Goal: Information Seeking & Learning: Learn about a topic

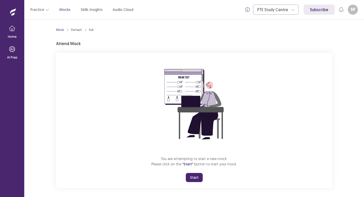
click at [196, 178] on button "Start" at bounding box center [194, 177] width 17 height 9
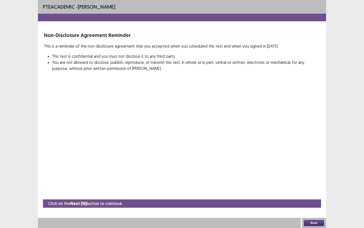
click at [315, 196] on button "Next" at bounding box center [314, 223] width 20 height 6
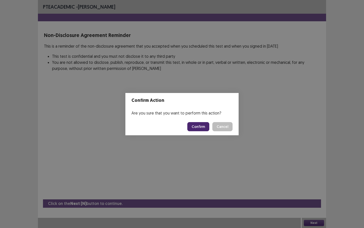
click at [200, 127] on button "Confirm" at bounding box center [198, 126] width 22 height 9
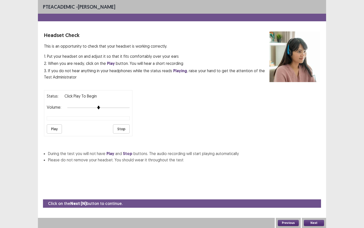
click at [56, 127] on button "Play" at bounding box center [54, 128] width 15 height 9
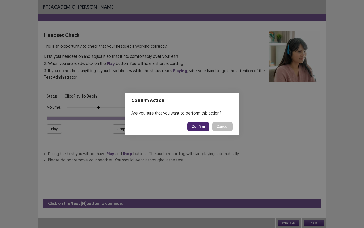
click at [201, 125] on button "Confirm" at bounding box center [198, 126] width 22 height 9
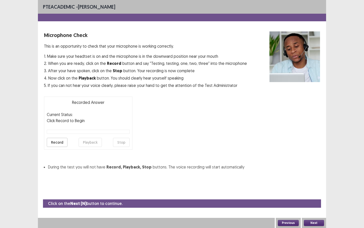
click at [57, 142] on button "Record" at bounding box center [57, 142] width 21 height 9
click at [125, 144] on button "Stop" at bounding box center [121, 142] width 17 height 9
click at [100, 145] on button "Playback" at bounding box center [90, 142] width 23 height 9
click at [310, 196] on button "Next" at bounding box center [314, 223] width 20 height 6
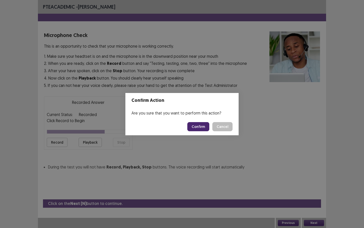
click at [204, 128] on button "Confirm" at bounding box center [198, 126] width 22 height 9
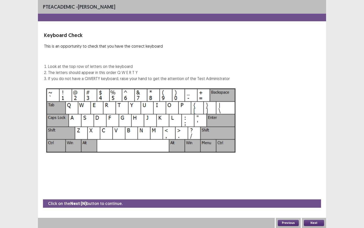
click at [74, 121] on img at bounding box center [141, 120] width 194 height 70
click at [319, 196] on button "Next" at bounding box center [314, 223] width 20 height 6
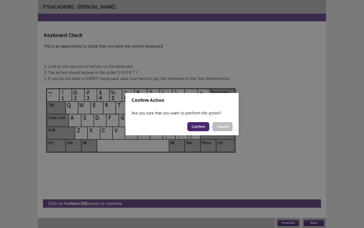
click at [202, 126] on button "Confirm" at bounding box center [198, 126] width 22 height 9
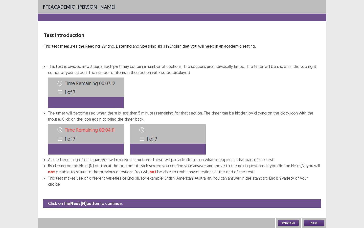
click at [314, 196] on button "Next" at bounding box center [314, 223] width 20 height 6
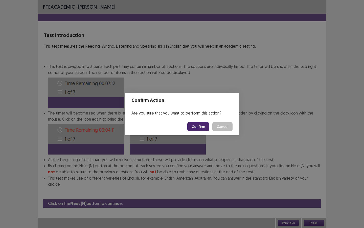
click at [203, 126] on button "Confirm" at bounding box center [198, 126] width 22 height 9
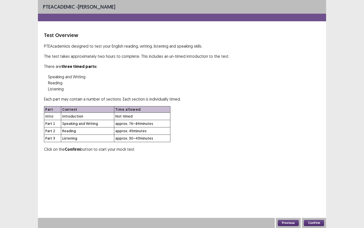
click at [315, 196] on button "Confirm" at bounding box center [314, 223] width 20 height 6
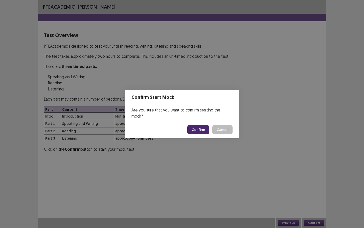
click at [201, 125] on button "Confirm" at bounding box center [198, 129] width 22 height 9
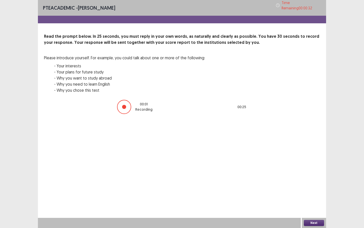
click at [318, 196] on button "Next" at bounding box center [314, 223] width 20 height 6
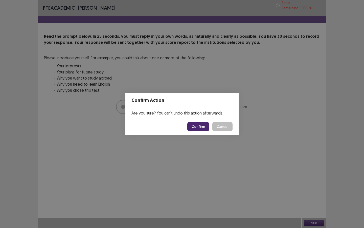
click at [223, 128] on button "Cancel" at bounding box center [222, 126] width 20 height 9
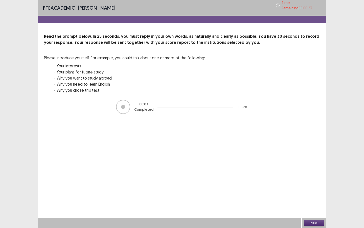
click at [147, 104] on p "00 : 03" at bounding box center [143, 103] width 9 height 5
click at [128, 106] on div at bounding box center [123, 107] width 14 height 14
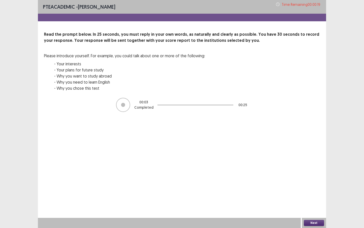
click at [322, 196] on button "Next" at bounding box center [314, 223] width 20 height 6
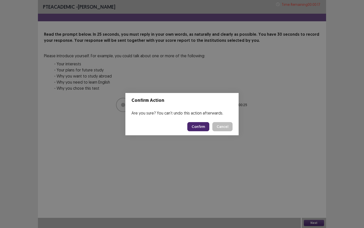
click at [202, 127] on button "Confirm" at bounding box center [198, 126] width 22 height 9
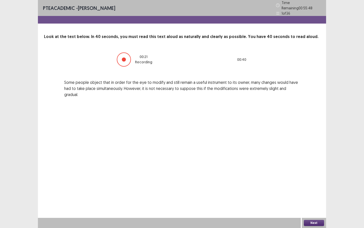
click at [312, 196] on button "Next" at bounding box center [314, 223] width 20 height 6
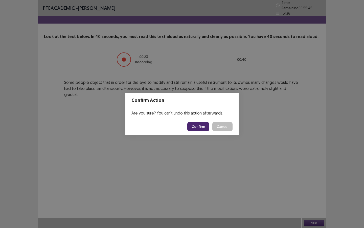
click at [201, 126] on button "Confirm" at bounding box center [198, 126] width 22 height 9
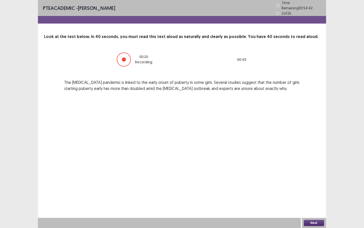
click at [310, 196] on button "Next" at bounding box center [314, 223] width 20 height 6
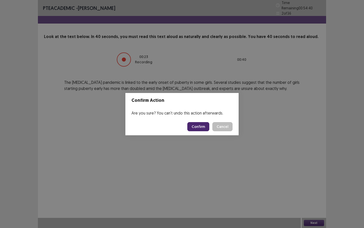
click at [202, 127] on button "Confirm" at bounding box center [198, 126] width 22 height 9
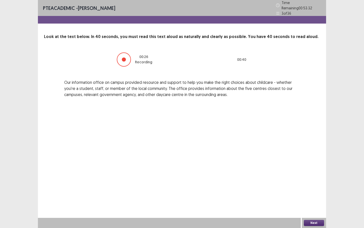
click at [317, 196] on button "Next" at bounding box center [314, 223] width 20 height 6
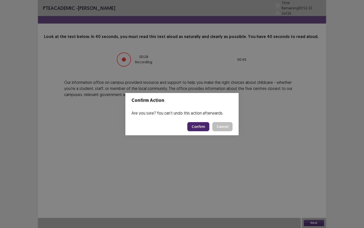
click at [199, 125] on button "Confirm" at bounding box center [198, 126] width 22 height 9
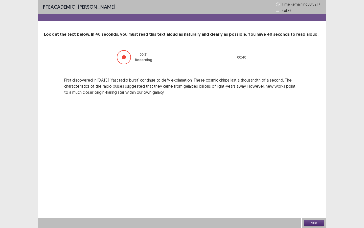
click at [318, 196] on button "Next" at bounding box center [314, 223] width 20 height 6
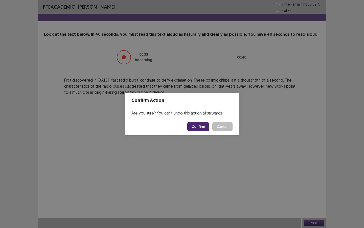
click at [206, 127] on button "Confirm" at bounding box center [198, 126] width 22 height 9
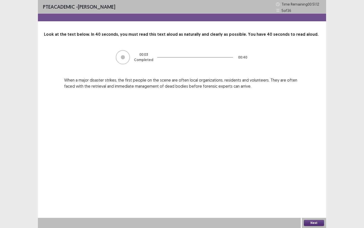
click at [311, 196] on button "Next" at bounding box center [314, 223] width 20 height 6
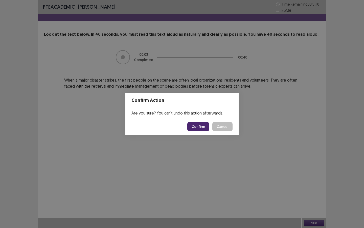
click at [200, 126] on button "Confirm" at bounding box center [198, 126] width 22 height 9
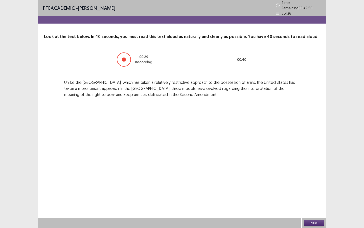
click at [315, 196] on button "Next" at bounding box center [314, 223] width 20 height 6
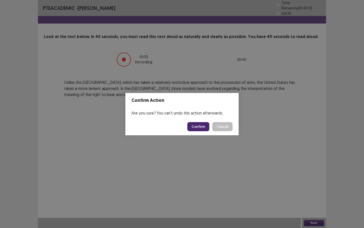
click at [201, 126] on button "Confirm" at bounding box center [198, 126] width 22 height 9
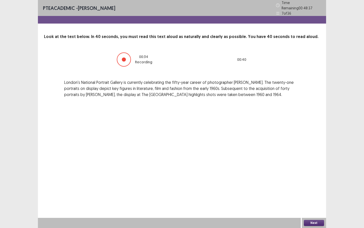
click at [313, 196] on button "Next" at bounding box center [314, 223] width 20 height 6
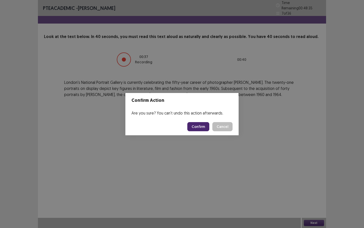
click at [205, 127] on button "Confirm" at bounding box center [198, 126] width 22 height 9
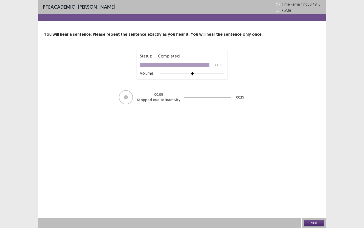
click at [317, 196] on button "Next" at bounding box center [314, 223] width 20 height 6
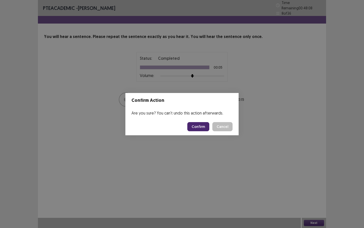
click at [200, 127] on button "Confirm" at bounding box center [198, 126] width 22 height 9
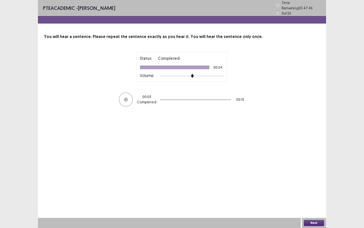
click at [315, 196] on button "Next" at bounding box center [314, 223] width 20 height 6
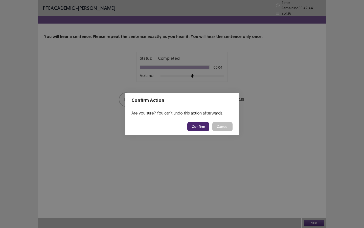
click at [201, 126] on button "Confirm" at bounding box center [198, 126] width 22 height 9
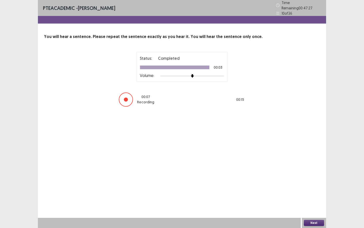
click at [320, 196] on button "Next" at bounding box center [314, 223] width 20 height 6
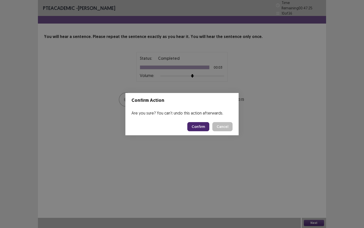
click at [199, 124] on button "Confirm" at bounding box center [198, 126] width 22 height 9
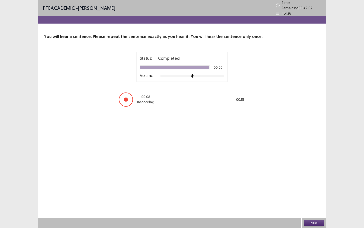
click at [314, 196] on button "Next" at bounding box center [314, 223] width 20 height 6
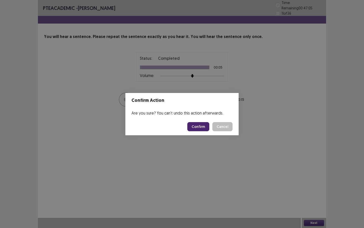
click at [202, 126] on button "Confirm" at bounding box center [198, 126] width 22 height 9
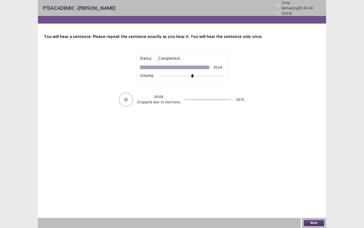
click at [311, 196] on button "Next" at bounding box center [314, 223] width 20 height 6
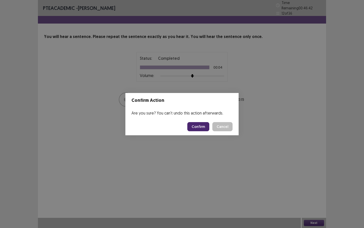
click at [200, 129] on button "Confirm" at bounding box center [198, 126] width 22 height 9
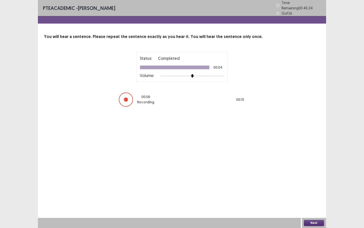
click at [312, 196] on button "Next" at bounding box center [314, 223] width 20 height 6
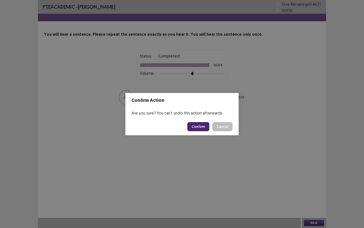
click at [202, 126] on button "Confirm" at bounding box center [198, 126] width 22 height 9
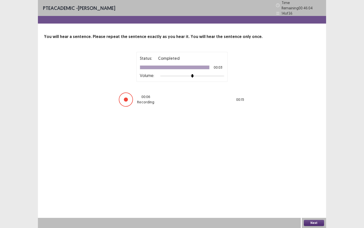
click at [312, 196] on button "Next" at bounding box center [314, 223] width 20 height 6
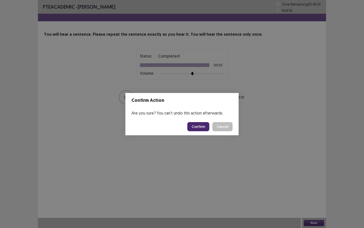
click at [203, 129] on button "Confirm" at bounding box center [198, 126] width 22 height 9
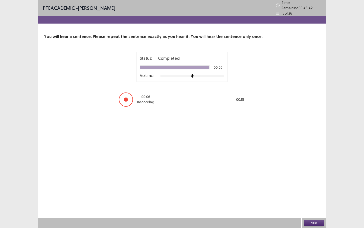
click at [315, 196] on button "Next" at bounding box center [314, 223] width 20 height 6
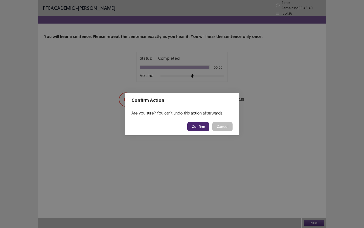
click at [199, 128] on button "Confirm" at bounding box center [198, 126] width 22 height 9
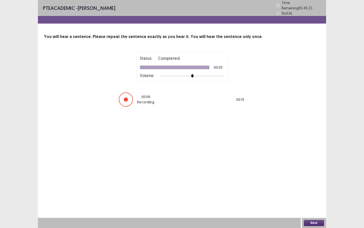
click at [312, 196] on button "Next" at bounding box center [314, 223] width 20 height 6
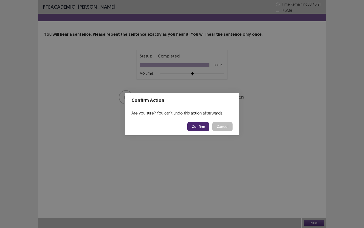
click at [202, 126] on button "Confirm" at bounding box center [198, 126] width 22 height 9
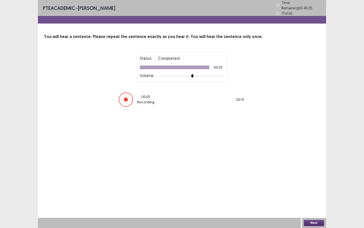
click at [317, 196] on button "Next" at bounding box center [314, 223] width 20 height 6
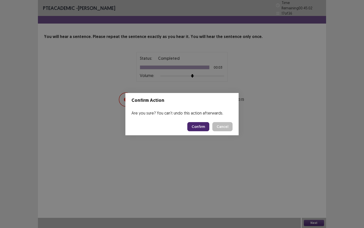
click at [202, 126] on button "Confirm" at bounding box center [198, 126] width 22 height 9
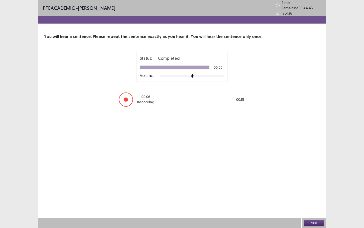
click at [318, 196] on button "Next" at bounding box center [314, 223] width 20 height 6
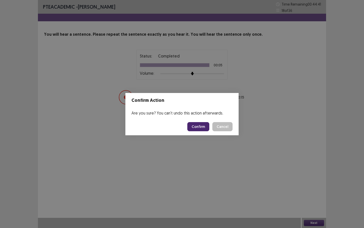
click at [201, 127] on button "Confirm" at bounding box center [198, 126] width 22 height 9
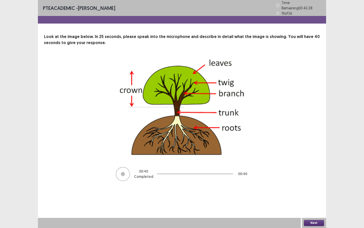
click at [311, 196] on button "Next" at bounding box center [314, 223] width 20 height 6
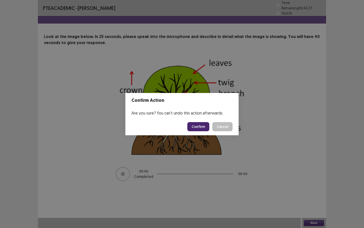
click at [202, 125] on button "Confirm" at bounding box center [198, 126] width 22 height 9
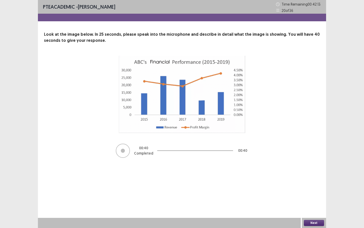
click at [319, 196] on button "Next" at bounding box center [314, 223] width 20 height 6
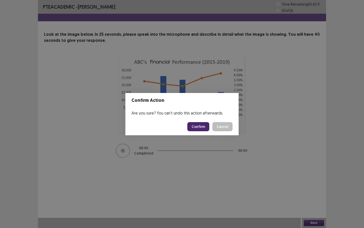
click at [202, 126] on button "Confirm" at bounding box center [198, 126] width 22 height 9
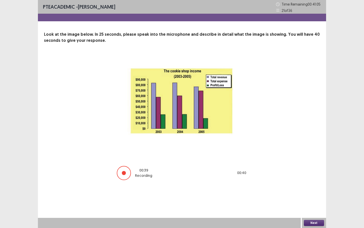
click at [317, 196] on button "Next" at bounding box center [314, 223] width 20 height 6
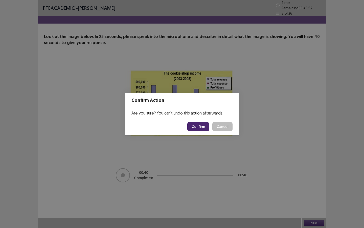
click at [199, 127] on button "Confirm" at bounding box center [198, 126] width 22 height 9
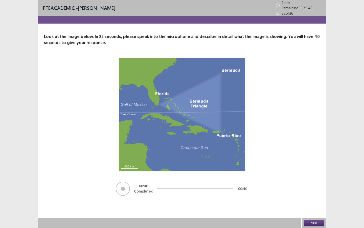
click at [312, 196] on button "Next" at bounding box center [314, 223] width 20 height 6
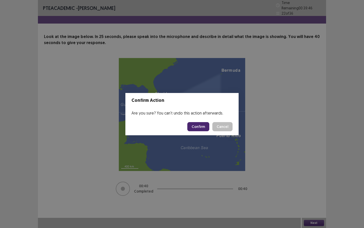
click at [195, 128] on button "Confirm" at bounding box center [198, 126] width 22 height 9
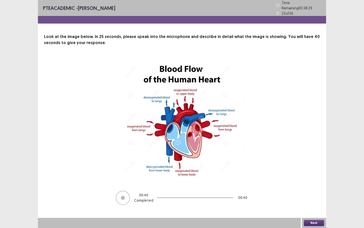
click at [315, 196] on button "Next" at bounding box center [314, 223] width 20 height 6
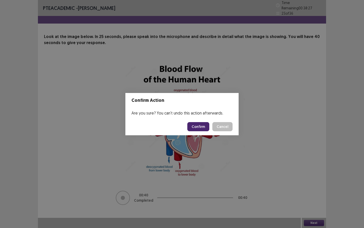
click at [204, 126] on button "Confirm" at bounding box center [198, 126] width 22 height 9
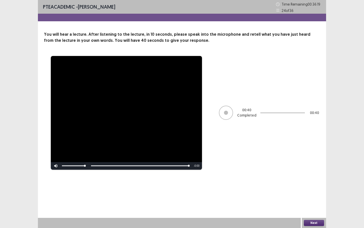
click at [310, 196] on button "Next" at bounding box center [314, 223] width 20 height 6
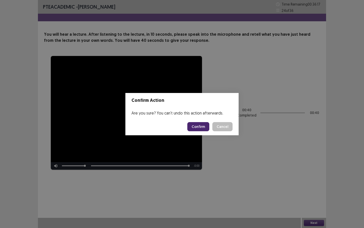
click at [204, 125] on button "Confirm" at bounding box center [198, 126] width 22 height 9
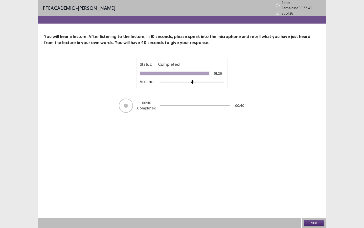
click at [312, 196] on button "Next" at bounding box center [314, 223] width 20 height 6
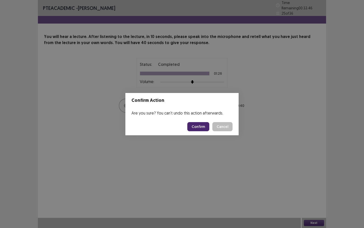
click at [202, 126] on button "Confirm" at bounding box center [198, 126] width 22 height 9
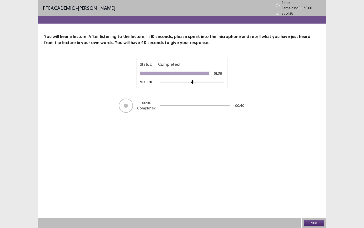
click at [313, 196] on button "Next" at bounding box center [314, 223] width 20 height 6
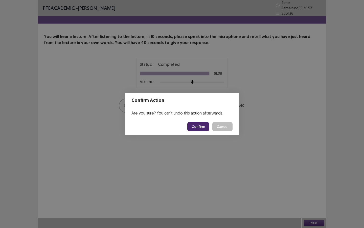
click at [194, 128] on button "Confirm" at bounding box center [198, 126] width 22 height 9
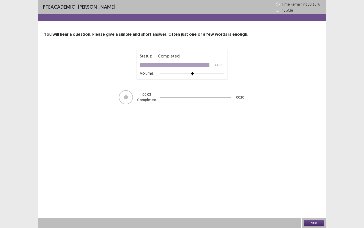
click at [307, 196] on button "Next" at bounding box center [314, 223] width 20 height 6
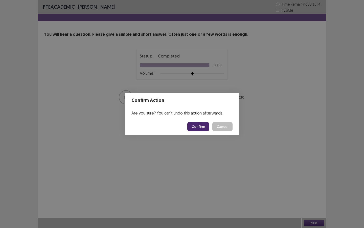
click at [195, 123] on button "Confirm" at bounding box center [198, 126] width 22 height 9
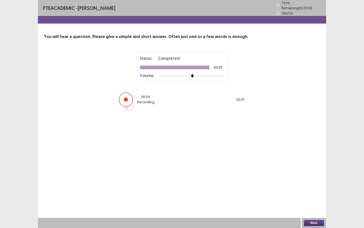
click at [313, 196] on button "Next" at bounding box center [314, 223] width 20 height 6
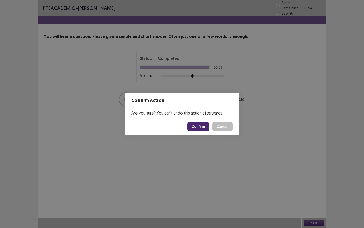
click at [205, 129] on button "Confirm" at bounding box center [198, 126] width 22 height 9
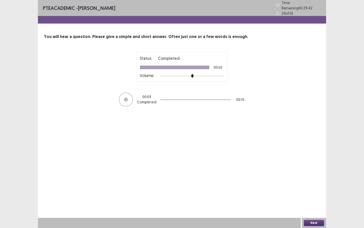
click at [312, 196] on button "Next" at bounding box center [314, 223] width 20 height 6
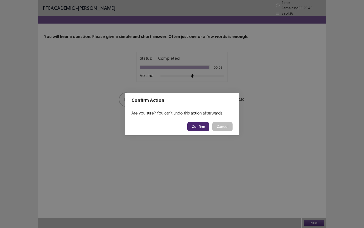
click at [199, 128] on button "Confirm" at bounding box center [198, 126] width 22 height 9
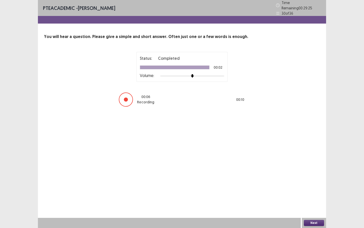
click at [311, 196] on button "Next" at bounding box center [314, 223] width 20 height 6
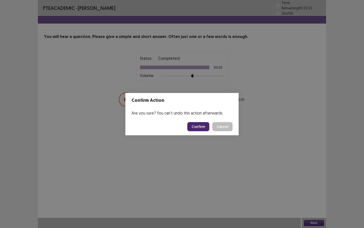
click at [201, 127] on button "Confirm" at bounding box center [198, 126] width 22 height 9
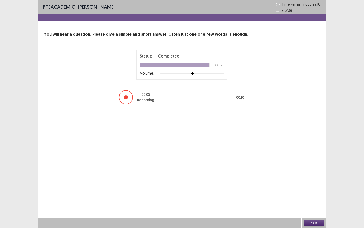
click at [308, 196] on button "Next" at bounding box center [314, 223] width 20 height 6
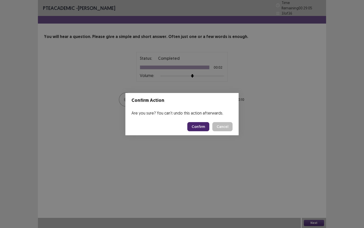
click at [199, 128] on button "Confirm" at bounding box center [198, 126] width 22 height 9
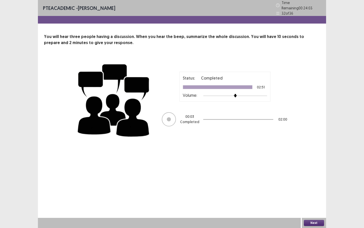
click at [310, 196] on button "Next" at bounding box center [314, 223] width 20 height 6
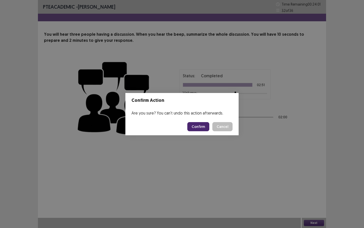
click at [200, 130] on button "Confirm" at bounding box center [198, 126] width 22 height 9
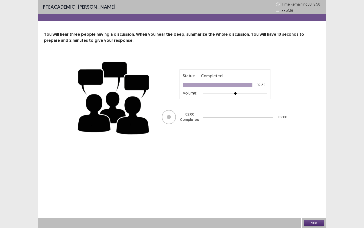
click at [313, 196] on button "Next" at bounding box center [314, 223] width 20 height 6
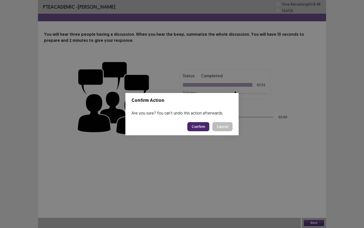
click at [205, 125] on button "Confirm" at bounding box center [198, 126] width 22 height 9
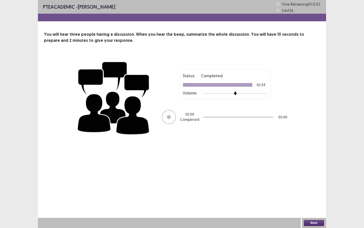
click at [314, 196] on button "Next" at bounding box center [314, 223] width 20 height 6
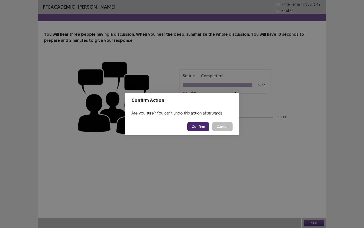
click at [204, 126] on button "Confirm" at bounding box center [198, 126] width 22 height 9
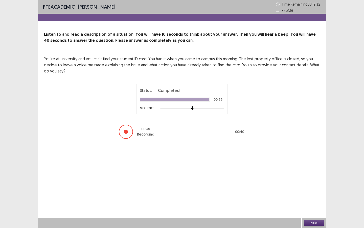
click at [307, 196] on button "Next" at bounding box center [314, 223] width 20 height 6
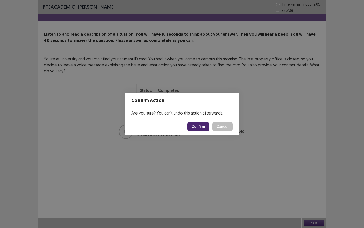
click at [203, 126] on button "Confirm" at bounding box center [198, 126] width 22 height 9
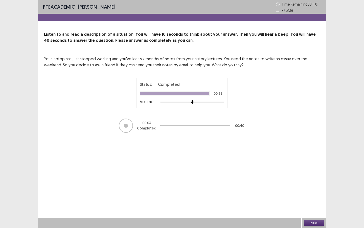
click at [312, 196] on button "Next" at bounding box center [314, 223] width 20 height 6
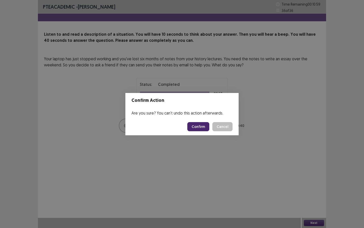
click at [199, 125] on button "Confirm" at bounding box center [198, 126] width 22 height 9
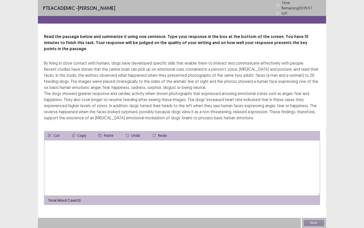
click at [89, 152] on textarea at bounding box center [182, 168] width 276 height 56
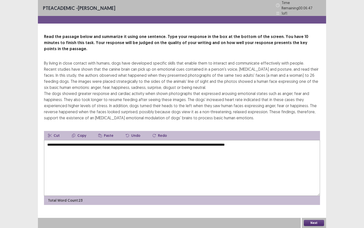
click at [270, 140] on textarea "**********" at bounding box center [182, 168] width 276 height 56
click at [280, 140] on textarea "**********" at bounding box center [182, 168] width 276 height 56
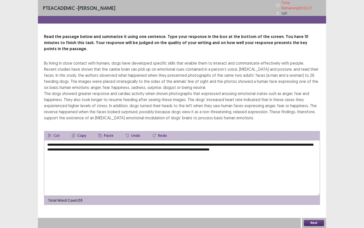
type textarea "**********"
click at [308, 196] on button "Next" at bounding box center [314, 223] width 20 height 6
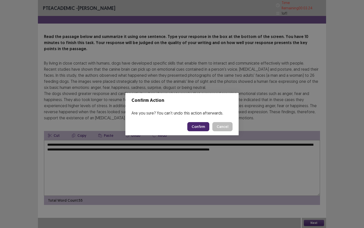
click at [200, 128] on button "Confirm" at bounding box center [198, 126] width 22 height 9
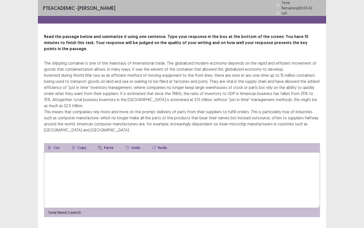
click at [70, 152] on textarea at bounding box center [182, 180] width 276 height 56
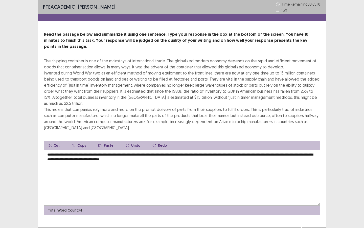
click at [310, 196] on button "Next" at bounding box center [314, 232] width 20 height 6
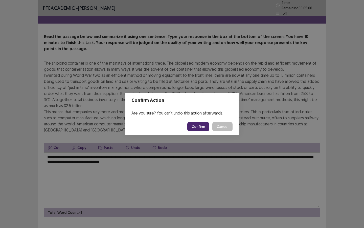
click at [222, 127] on button "Cancel" at bounding box center [222, 126] width 20 height 9
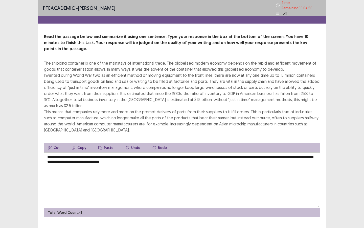
click at [150, 152] on textarea "**********" at bounding box center [182, 180] width 276 height 56
click at [159, 152] on textarea "**********" at bounding box center [182, 180] width 276 height 56
type textarea "**********"
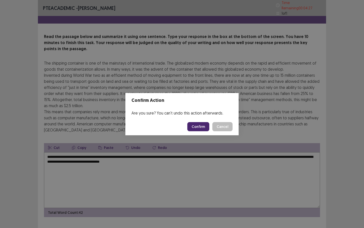
click at [204, 126] on button "Confirm" at bounding box center [198, 126] width 22 height 9
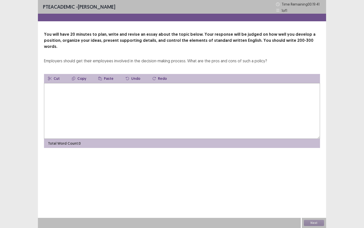
click at [98, 109] on textarea at bounding box center [182, 111] width 276 height 56
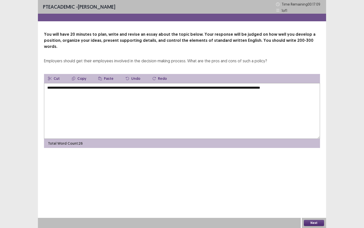
click at [53, 87] on textarea "**********" at bounding box center [182, 111] width 276 height 56
click at [55, 87] on textarea "**********" at bounding box center [182, 111] width 276 height 56
click at [195, 86] on textarea "**********" at bounding box center [182, 111] width 276 height 56
click at [210, 89] on textarea "**********" at bounding box center [182, 111] width 276 height 56
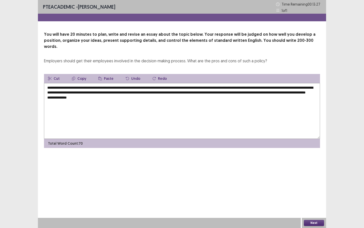
click at [49, 95] on textarea "**********" at bounding box center [182, 111] width 276 height 56
click at [74, 94] on textarea "**********" at bounding box center [182, 111] width 276 height 56
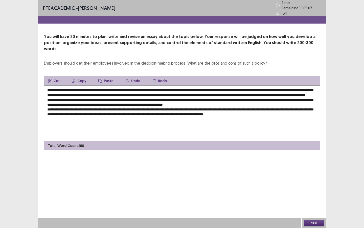
click at [299, 110] on textarea at bounding box center [182, 113] width 276 height 56
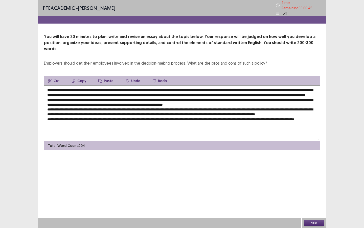
click at [264, 97] on textarea at bounding box center [182, 113] width 276 height 56
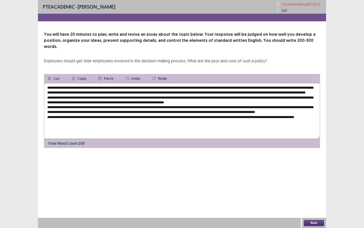
type textarea "**********"
click at [316, 196] on button "Next" at bounding box center [314, 223] width 20 height 6
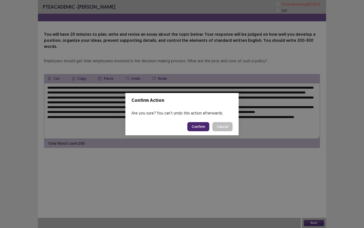
click at [204, 127] on button "Confirm" at bounding box center [198, 126] width 22 height 9
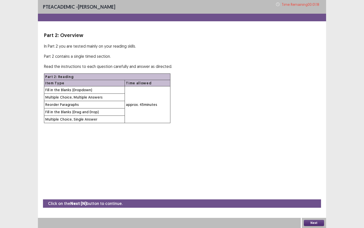
click at [316, 196] on button "Next" at bounding box center [314, 223] width 20 height 6
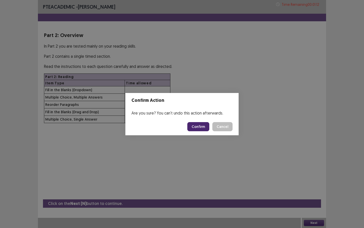
click at [198, 127] on button "Confirm" at bounding box center [198, 126] width 22 height 9
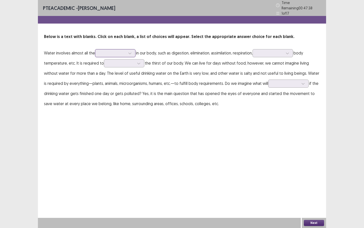
click at [130, 53] on div at bounding box center [130, 53] width 8 height 8
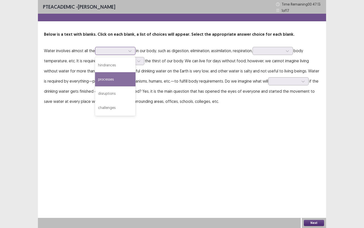
click at [116, 82] on div "processes" at bounding box center [115, 79] width 40 height 14
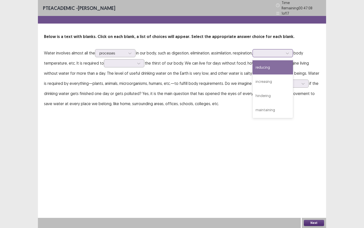
click at [289, 53] on icon at bounding box center [287, 54] width 3 height 2
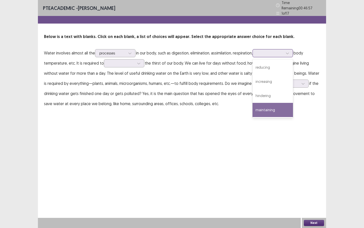
click at [277, 103] on div "maintaining" at bounding box center [273, 110] width 40 height 14
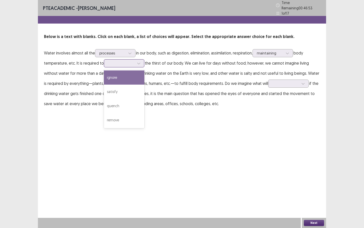
click at [139, 61] on icon at bounding box center [139, 63] width 4 height 4
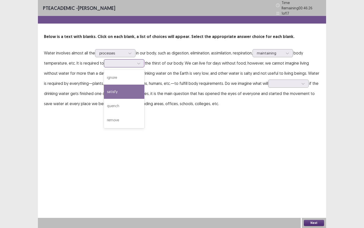
click at [120, 88] on div "satisfy" at bounding box center [124, 91] width 40 height 14
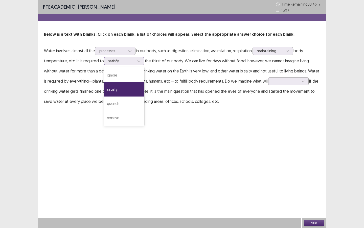
click at [135, 59] on div at bounding box center [139, 61] width 8 height 8
click at [122, 85] on div "satisfy" at bounding box center [124, 89] width 40 height 14
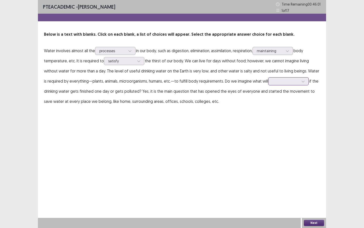
click at [305, 82] on icon at bounding box center [303, 81] width 4 height 4
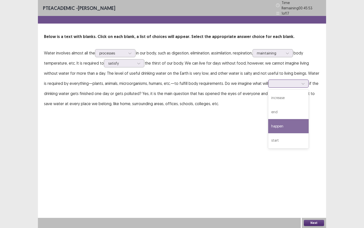
click at [288, 125] on div "happen" at bounding box center [288, 126] width 40 height 14
click at [313, 196] on button "Next" at bounding box center [314, 223] width 20 height 6
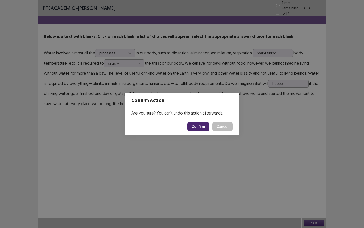
click at [200, 129] on button "Confirm" at bounding box center [198, 126] width 22 height 9
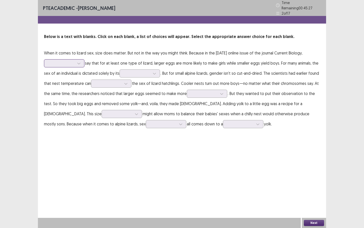
click at [80, 61] on icon at bounding box center [79, 63] width 4 height 4
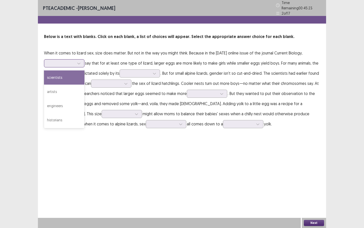
click at [64, 74] on div "scientists" at bounding box center [64, 77] width 40 height 14
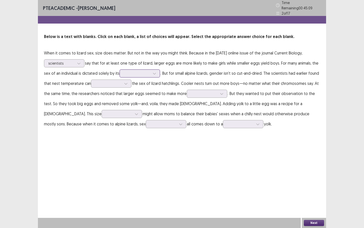
click at [152, 71] on div at bounding box center [155, 74] width 8 height 8
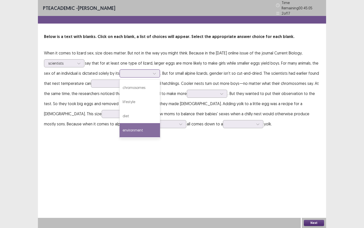
click at [140, 125] on div "environment" at bounding box center [140, 130] width 40 height 14
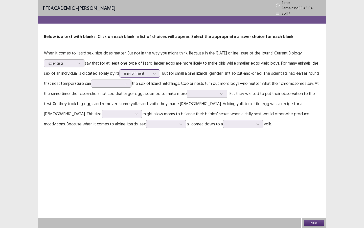
click at [155, 72] on icon at bounding box center [155, 74] width 4 height 4
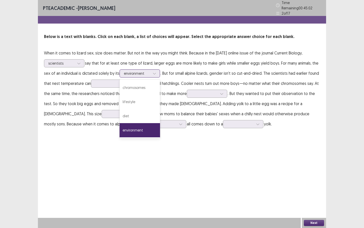
click at [143, 125] on div "environment" at bounding box center [140, 130] width 40 height 14
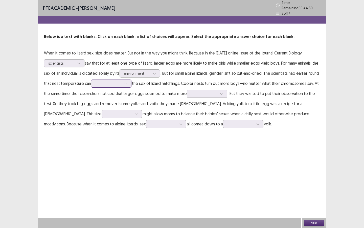
click at [124, 82] on icon at bounding box center [126, 84] width 4 height 4
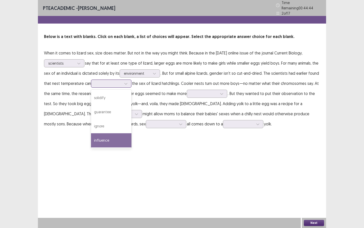
click at [107, 136] on div "influence" at bounding box center [111, 140] width 40 height 14
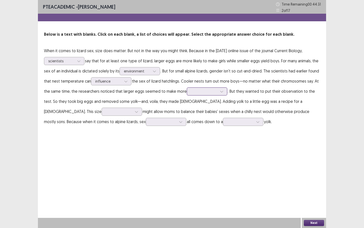
click at [220, 92] on icon at bounding box center [222, 92] width 4 height 4
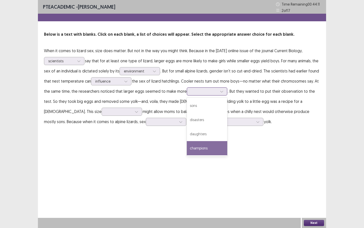
click at [208, 144] on div "champions" at bounding box center [207, 148] width 40 height 14
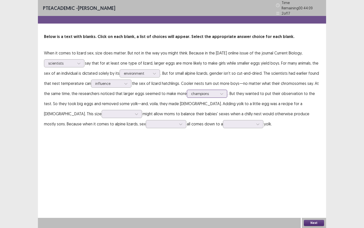
click at [221, 92] on div at bounding box center [222, 94] width 8 height 8
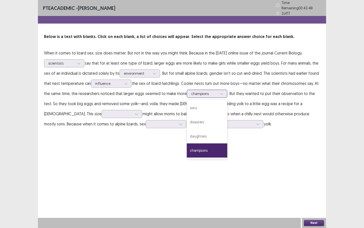
click at [209, 145] on div "champions" at bounding box center [207, 150] width 40 height 14
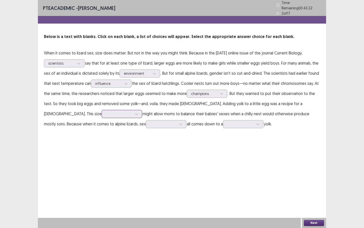
click at [135, 112] on icon at bounding box center [137, 114] width 4 height 4
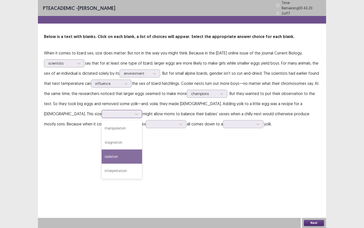
click at [102, 154] on div "isolation" at bounding box center [122, 156] width 40 height 14
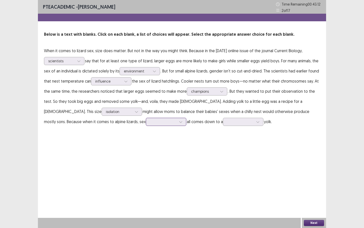
click at [179, 122] on icon at bounding box center [181, 122] width 4 height 4
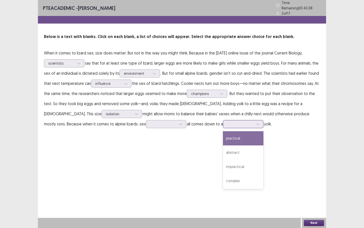
click at [256, 122] on icon at bounding box center [258, 124] width 4 height 4
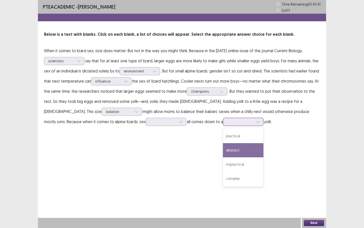
click at [223, 149] on div "abstract" at bounding box center [243, 150] width 40 height 14
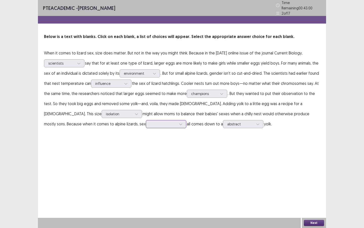
click at [179, 122] on icon at bounding box center [181, 124] width 4 height 4
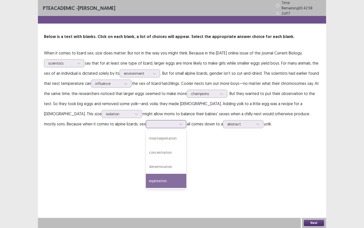
click at [146, 181] on div "exploration" at bounding box center [166, 180] width 40 height 14
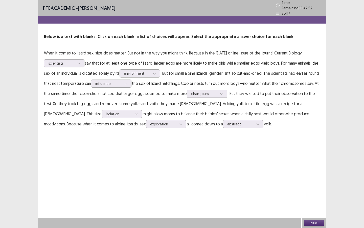
click at [307, 196] on button "Next" at bounding box center [314, 223] width 20 height 6
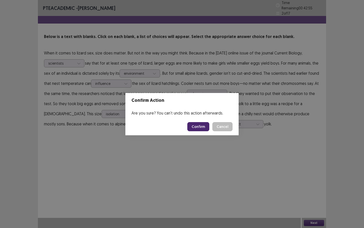
click at [202, 126] on button "Confirm" at bounding box center [198, 126] width 22 height 9
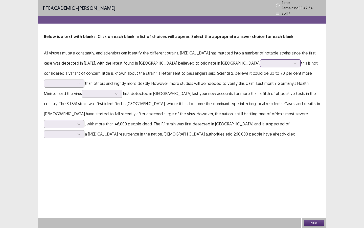
click at [293, 62] on icon at bounding box center [295, 63] width 4 height 4
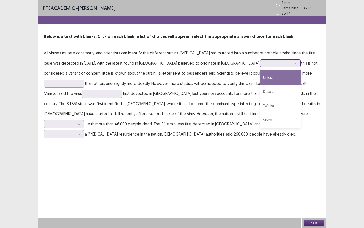
click at [260, 75] on div "Unless" at bounding box center [280, 77] width 40 height 14
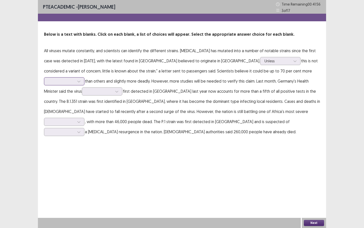
click at [80, 81] on icon at bounding box center [78, 82] width 3 height 2
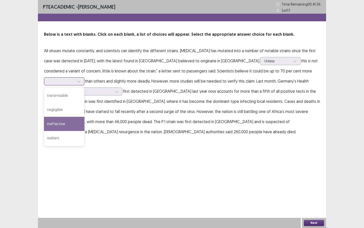
click at [84, 117] on div "ineffective" at bounding box center [64, 124] width 40 height 14
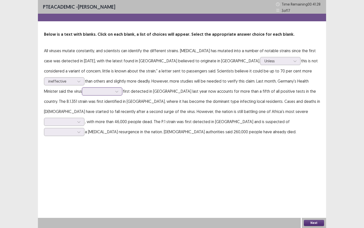
click at [115, 91] on icon at bounding box center [117, 92] width 4 height 4
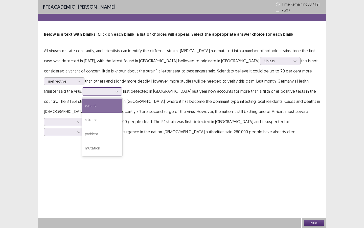
click at [82, 108] on div "variant" at bounding box center [102, 105] width 40 height 14
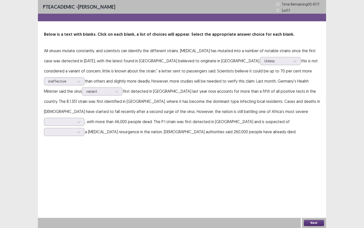
click at [140, 153] on div "PTE academic - [PERSON_NAME] Time Remaining 00 : 41 : 17 3 of 17 Below is a tex…" at bounding box center [182, 114] width 288 height 228
click at [81, 120] on icon at bounding box center [79, 122] width 4 height 4
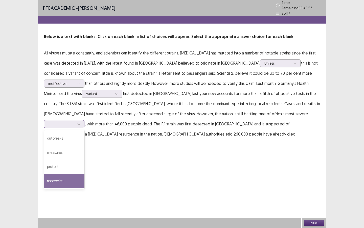
click at [84, 173] on div "recoveries" at bounding box center [64, 180] width 40 height 14
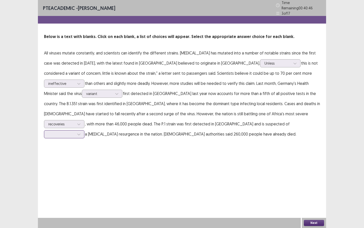
click at [80, 134] on icon at bounding box center [78, 135] width 3 height 2
click at [84, 141] on div "reducing" at bounding box center [64, 148] width 40 height 14
click at [314, 196] on button "Next" at bounding box center [314, 223] width 20 height 6
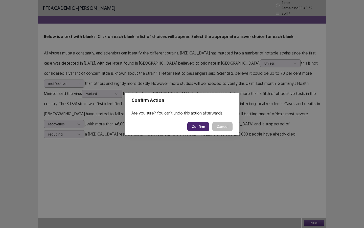
click at [199, 123] on button "Confirm" at bounding box center [198, 126] width 22 height 9
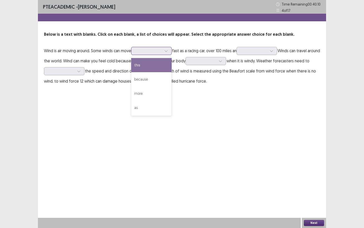
click at [170, 51] on div at bounding box center [166, 51] width 8 height 8
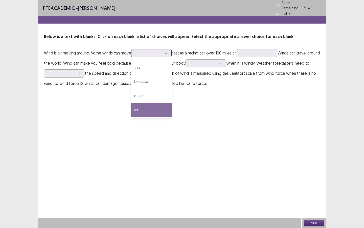
click at [137, 108] on div "as" at bounding box center [151, 110] width 40 height 14
click at [168, 52] on icon at bounding box center [166, 53] width 4 height 4
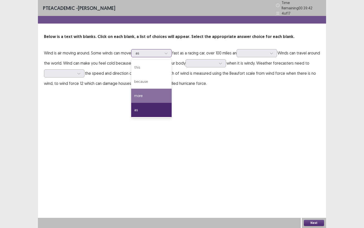
click at [142, 98] on div "more" at bounding box center [151, 96] width 40 height 14
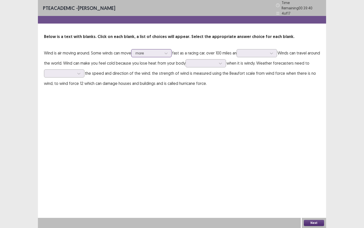
click at [168, 51] on icon at bounding box center [166, 53] width 4 height 4
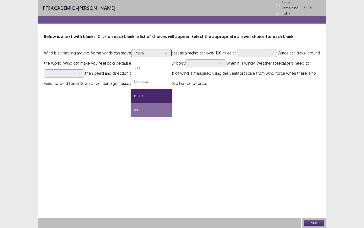
click at [149, 109] on div "as" at bounding box center [151, 110] width 40 height 14
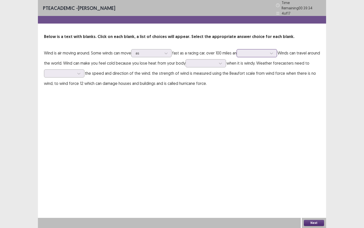
click at [273, 51] on icon at bounding box center [272, 53] width 4 height 4
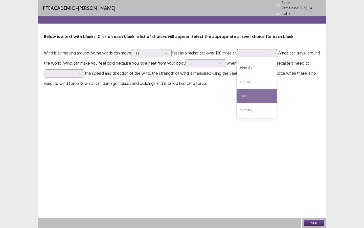
click at [252, 91] on div "hour" at bounding box center [257, 96] width 40 height 14
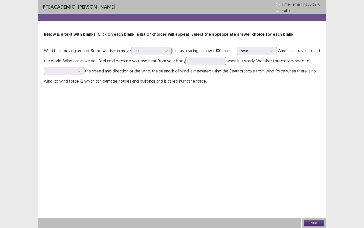
click at [222, 61] on icon at bounding box center [221, 61] width 4 height 4
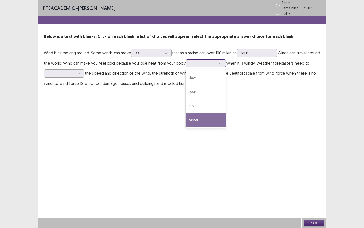
click at [211, 115] on div "faster" at bounding box center [206, 120] width 40 height 14
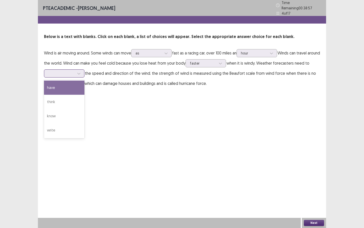
click at [81, 72] on icon at bounding box center [79, 74] width 4 height 4
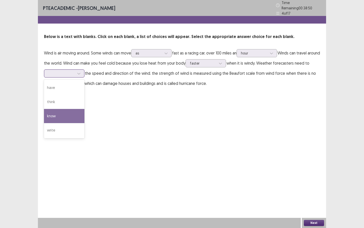
click at [58, 110] on div "know" at bounding box center [64, 116] width 40 height 14
click at [81, 72] on icon at bounding box center [79, 74] width 4 height 4
click at [59, 116] on div "know" at bounding box center [64, 116] width 40 height 14
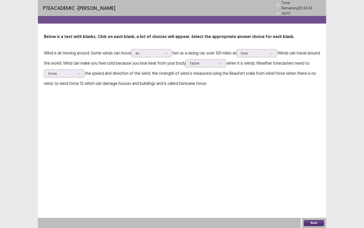
click at [313, 196] on button "Next" at bounding box center [314, 223] width 20 height 6
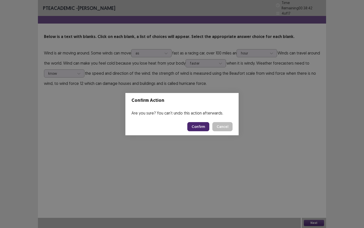
click at [199, 128] on button "Confirm" at bounding box center [198, 126] width 22 height 9
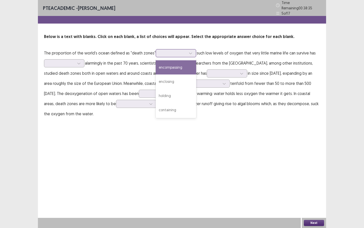
click at [189, 52] on icon at bounding box center [191, 53] width 4 height 4
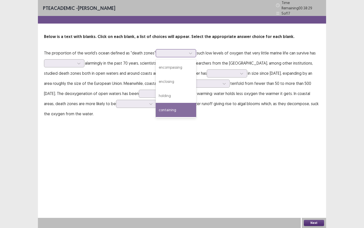
click at [177, 107] on div "containing" at bounding box center [176, 110] width 40 height 14
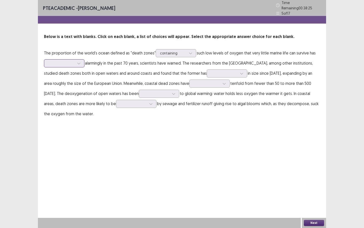
click at [81, 61] on div at bounding box center [79, 63] width 8 height 8
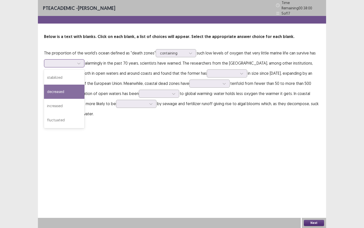
click at [59, 92] on div "decreased" at bounding box center [64, 91] width 40 height 14
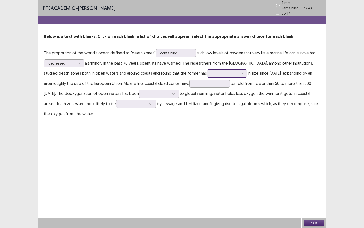
click at [244, 72] on icon at bounding box center [242, 74] width 4 height 4
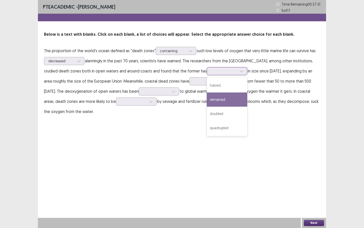
click at [247, 97] on div "remained" at bounding box center [227, 99] width 40 height 14
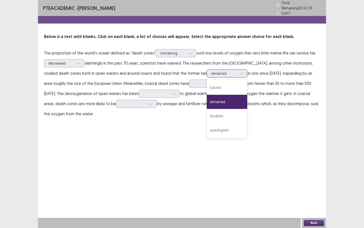
click at [244, 72] on icon at bounding box center [242, 74] width 4 height 4
click at [247, 114] on div "doubled" at bounding box center [227, 116] width 40 height 14
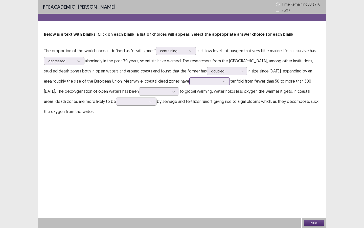
click at [226, 82] on icon at bounding box center [224, 82] width 3 height 2
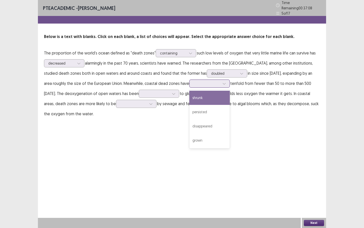
click at [230, 97] on div "shrunk" at bounding box center [209, 98] width 40 height 14
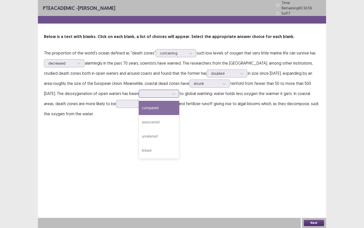
click at [178, 93] on div at bounding box center [174, 94] width 8 height 8
click at [179, 104] on div "compared" at bounding box center [159, 108] width 40 height 14
click at [147, 101] on div at bounding box center [133, 104] width 27 height 6
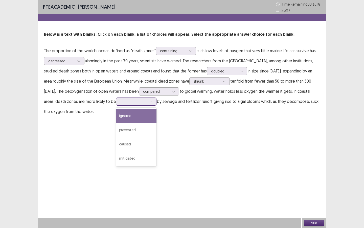
click at [148, 115] on div "ignored" at bounding box center [136, 115] width 40 height 14
click at [155, 102] on div at bounding box center [151, 102] width 8 height 8
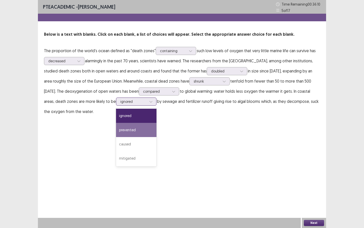
click at [157, 127] on div "prevented" at bounding box center [136, 130] width 40 height 14
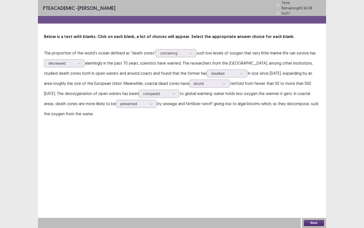
click at [317, 196] on button "Next" at bounding box center [314, 223] width 20 height 6
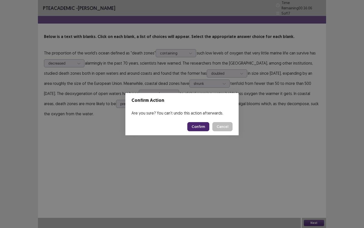
click at [201, 126] on button "Confirm" at bounding box center [198, 126] width 22 height 9
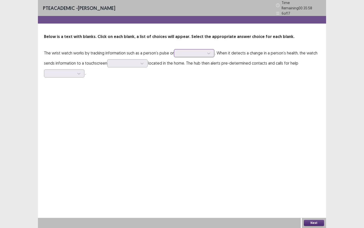
click at [210, 53] on icon at bounding box center [208, 54] width 3 height 2
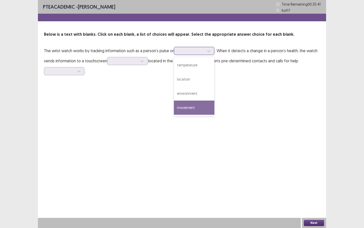
click at [194, 106] on div "movement" at bounding box center [194, 107] width 40 height 14
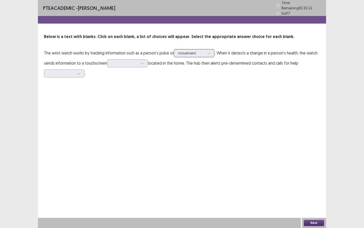
click at [211, 51] on icon at bounding box center [209, 53] width 4 height 4
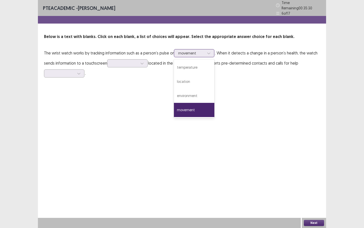
click at [196, 110] on div "movement" at bounding box center [194, 110] width 40 height 14
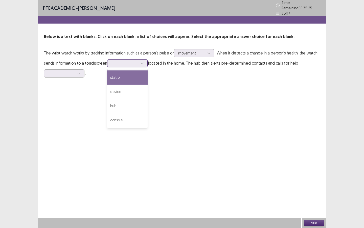
click at [144, 63] on div at bounding box center [142, 63] width 8 height 8
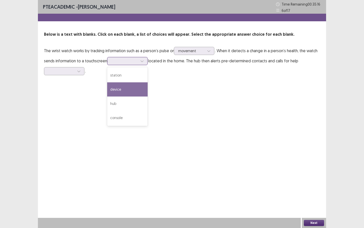
click at [130, 87] on div "device" at bounding box center [127, 89] width 40 height 14
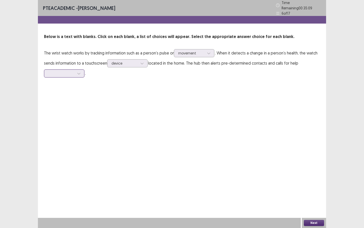
click at [79, 74] on div at bounding box center [79, 74] width 8 height 8
click at [68, 115] on div "immediately" at bounding box center [64, 116] width 40 height 14
click at [139, 61] on div at bounding box center [142, 63] width 8 height 8
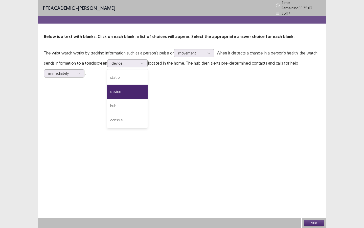
click at [181, 88] on div "PTE academic - [PERSON_NAME] Time Remaining 00 : 35 : 03 6 of 17 Below is a tex…" at bounding box center [182, 114] width 288 height 228
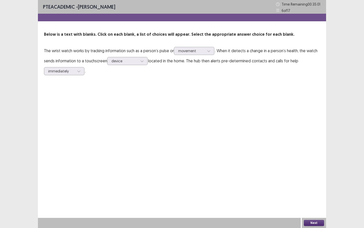
click at [316, 196] on button "Next" at bounding box center [314, 223] width 20 height 6
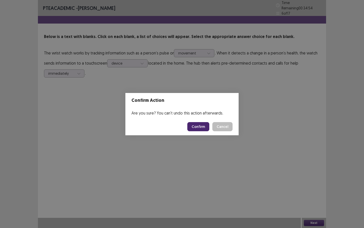
click at [202, 152] on div "Confirm Action Are you sure? You can't undo this action afterwards. Confirm Can…" at bounding box center [182, 114] width 364 height 228
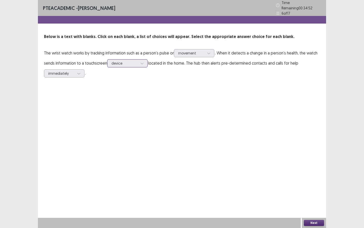
click at [139, 61] on div at bounding box center [142, 63] width 8 height 8
click at [127, 89] on div "device" at bounding box center [127, 91] width 40 height 14
click at [318, 196] on button "Next" at bounding box center [314, 223] width 20 height 6
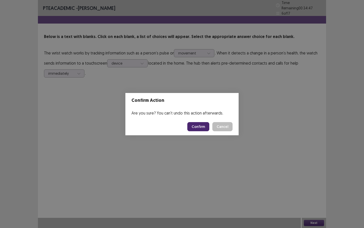
click at [198, 129] on button "Confirm" at bounding box center [198, 126] width 22 height 9
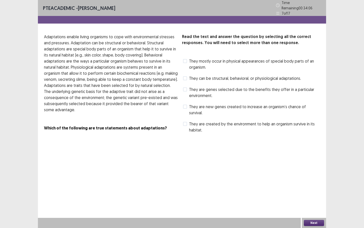
click at [186, 59] on span at bounding box center [185, 61] width 4 height 4
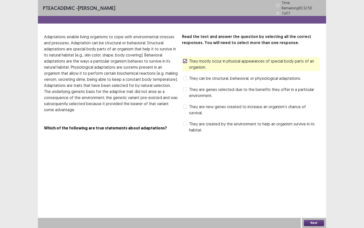
click at [186, 76] on span at bounding box center [185, 78] width 4 height 4
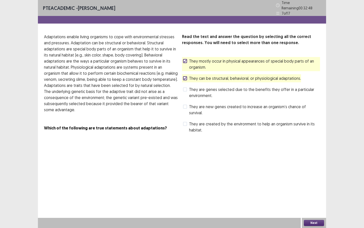
click at [318, 196] on button "Next" at bounding box center [314, 223] width 20 height 6
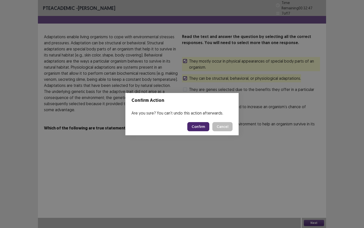
click at [199, 128] on button "Confirm" at bounding box center [198, 126] width 22 height 9
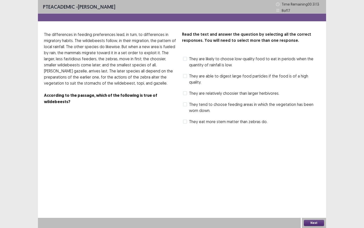
click at [186, 102] on span at bounding box center [185, 104] width 4 height 4
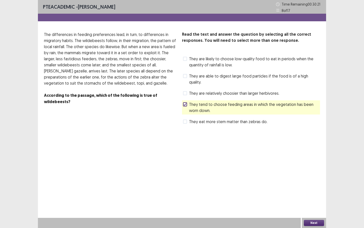
click at [186, 91] on span at bounding box center [185, 93] width 4 height 4
click at [309, 196] on button "Next" at bounding box center [314, 223] width 20 height 6
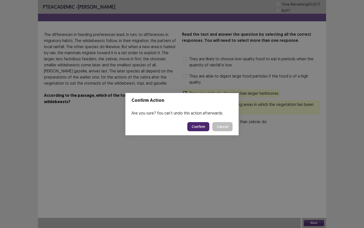
click at [202, 128] on button "Confirm" at bounding box center [198, 126] width 22 height 9
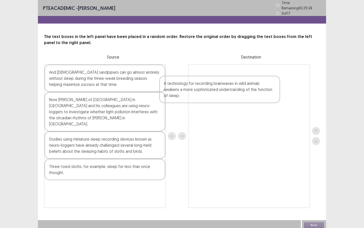
drag, startPoint x: 130, startPoint y: 185, endPoint x: 247, endPoint y: 89, distance: 151.2
click at [247, 89] on div "And [DEMOGRAPHIC_DATA] sandpipers can go almost entirely without sleep during t…" at bounding box center [182, 136] width 276 height 144
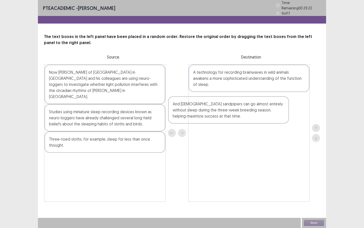
drag, startPoint x: 107, startPoint y: 76, endPoint x: 232, endPoint y: 110, distance: 129.4
click at [232, 110] on div "And [DEMOGRAPHIC_DATA] sandpipers can go almost entirely without sleep during t…" at bounding box center [182, 133] width 276 height 138
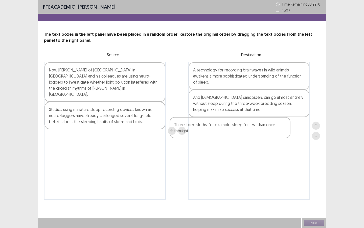
drag, startPoint x: 107, startPoint y: 133, endPoint x: 239, endPoint y: 125, distance: 131.8
click at [239, 125] on div "Now [PERSON_NAME] of [GEOGRAPHIC_DATA] in [GEOGRAPHIC_DATA] and his colleagues …" at bounding box center [182, 131] width 276 height 138
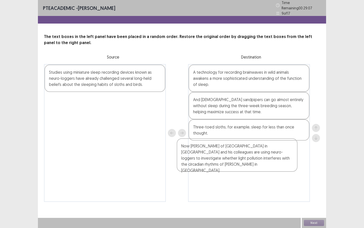
drag, startPoint x: 119, startPoint y: 74, endPoint x: 256, endPoint y: 150, distance: 156.7
click at [256, 150] on div "Now [PERSON_NAME] of [GEOGRAPHIC_DATA] in [GEOGRAPHIC_DATA] and his colleagues …" at bounding box center [182, 133] width 276 height 138
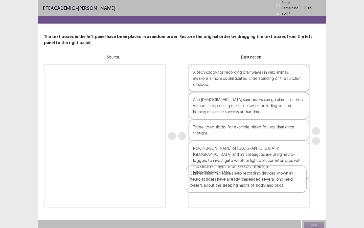
drag, startPoint x: 92, startPoint y: 70, endPoint x: 237, endPoint y: 176, distance: 179.4
click at [237, 176] on div "Studies using miniature sleep recording devices known as neuro-loggers have alr…" at bounding box center [182, 136] width 276 height 144
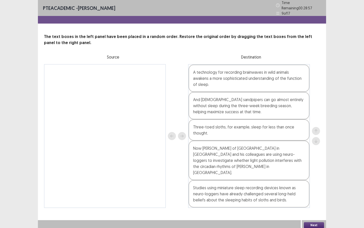
click at [311, 196] on button "Next" at bounding box center [314, 225] width 20 height 6
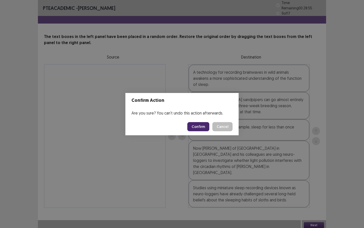
click at [194, 126] on button "Confirm" at bounding box center [198, 126] width 22 height 9
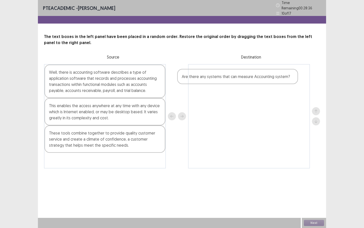
drag, startPoint x: 93, startPoint y: 133, endPoint x: 227, endPoint y: 78, distance: 145.2
click at [227, 78] on div "Well, there is accounting software describes a type of application software tha…" at bounding box center [182, 116] width 276 height 104
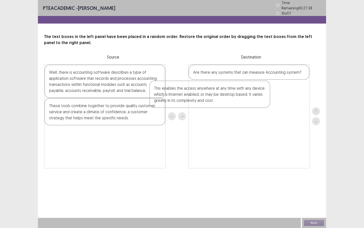
drag, startPoint x: 108, startPoint y: 112, endPoint x: 217, endPoint y: 95, distance: 110.9
click at [217, 95] on div "Well, there is accounting software describes a type of application software tha…" at bounding box center [182, 116] width 276 height 104
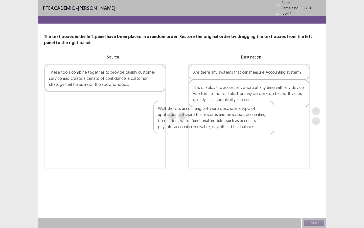
drag, startPoint x: 125, startPoint y: 83, endPoint x: 243, endPoint y: 121, distance: 123.2
click at [243, 121] on div "Well, there is accounting software describes a type of application software tha…" at bounding box center [182, 116] width 276 height 104
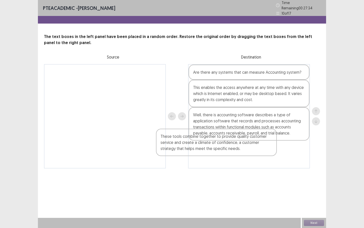
drag, startPoint x: 157, startPoint y: 88, endPoint x: 272, endPoint y: 161, distance: 136.0
click at [272, 161] on div "These tools combine together to provide quality customer service and create a c…" at bounding box center [182, 116] width 276 height 104
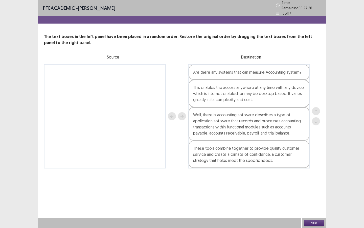
click at [318, 196] on div "Next" at bounding box center [314, 222] width 24 height 10
click at [315, 196] on button "Next" at bounding box center [314, 223] width 20 height 6
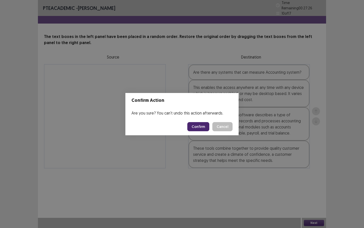
click at [201, 129] on button "Confirm" at bounding box center [198, 126] width 22 height 9
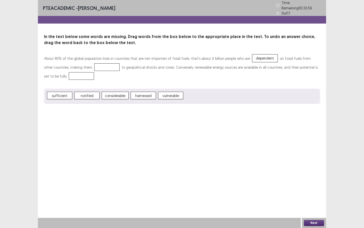
drag, startPoint x: 176, startPoint y: 93, endPoint x: 261, endPoint y: 57, distance: 92.2
click at [308, 196] on button "Next" at bounding box center [314, 223] width 20 height 6
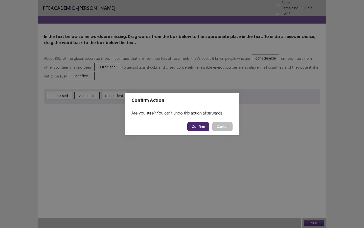
click at [200, 126] on button "Confirm" at bounding box center [198, 126] width 22 height 9
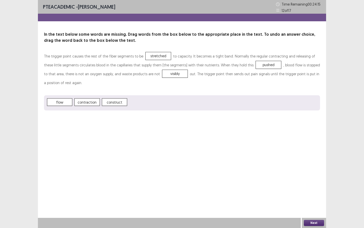
click at [310, 196] on button "Next" at bounding box center [314, 223] width 20 height 6
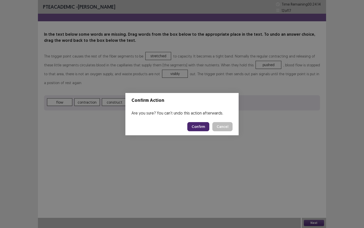
click at [199, 127] on button "Confirm" at bounding box center [198, 126] width 22 height 9
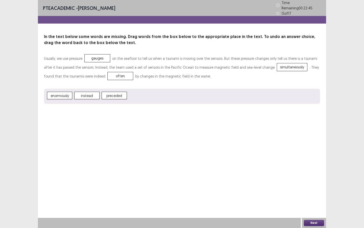
click at [316, 196] on button "Next" at bounding box center [314, 223] width 20 height 6
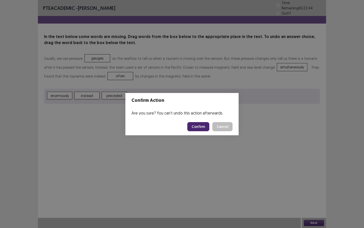
click at [200, 125] on button "Confirm" at bounding box center [198, 126] width 22 height 9
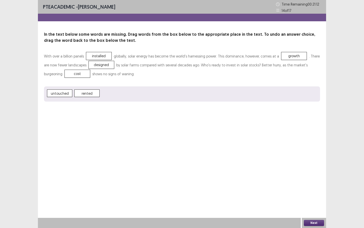
click at [320, 196] on button "Next" at bounding box center [314, 223] width 20 height 6
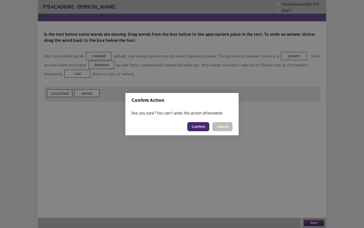
click at [202, 127] on button "Confirm" at bounding box center [198, 126] width 22 height 9
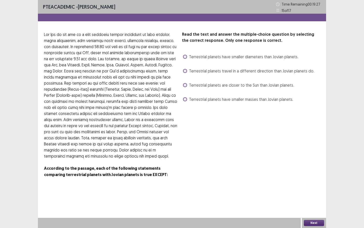
click at [185, 71] on span at bounding box center [185, 71] width 4 height 4
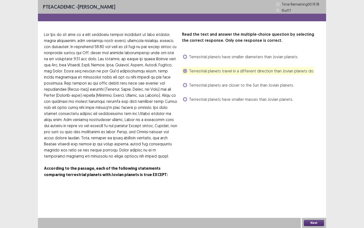
click at [307, 196] on button "Next" at bounding box center [314, 223] width 20 height 6
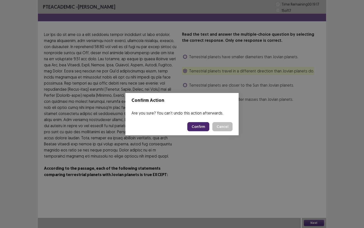
click at [201, 126] on button "Confirm" at bounding box center [198, 126] width 22 height 9
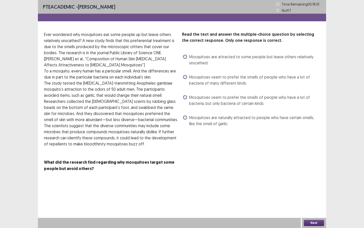
click at [185, 97] on span at bounding box center [185, 97] width 4 height 4
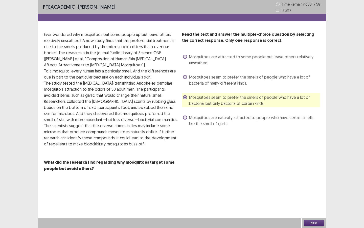
click at [315, 196] on button "Next" at bounding box center [314, 223] width 20 height 6
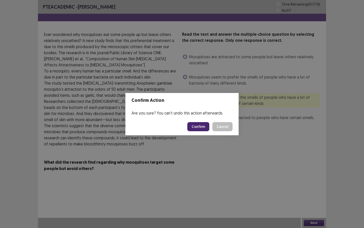
click at [202, 127] on button "Confirm" at bounding box center [198, 126] width 22 height 9
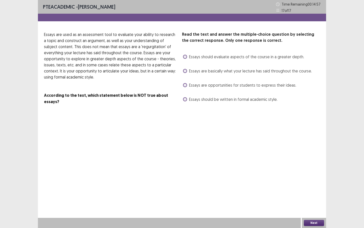
click at [186, 58] on span at bounding box center [185, 57] width 4 height 4
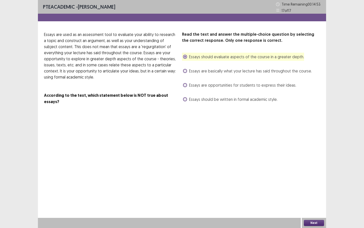
click at [310, 196] on button "Next" at bounding box center [314, 223] width 20 height 6
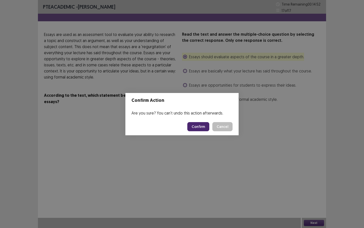
click at [195, 123] on button "Confirm" at bounding box center [198, 126] width 22 height 9
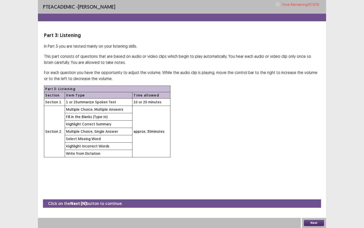
click at [311, 196] on button "Next" at bounding box center [314, 223] width 20 height 6
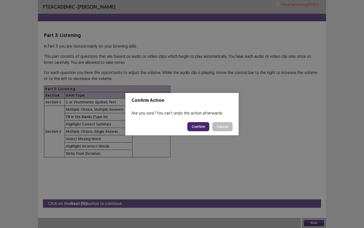
click at [198, 126] on button "Confirm" at bounding box center [198, 126] width 22 height 9
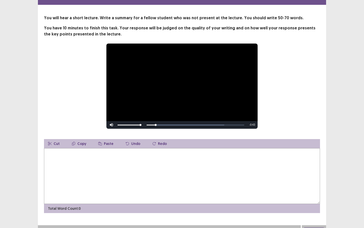
scroll to position [18, 0]
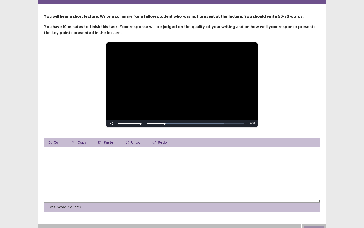
click at [115, 179] on textarea at bounding box center [182, 175] width 276 height 56
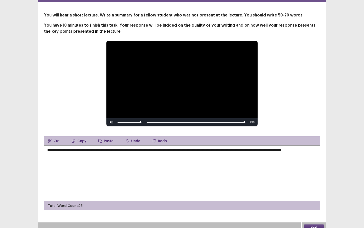
scroll to position [20, 0]
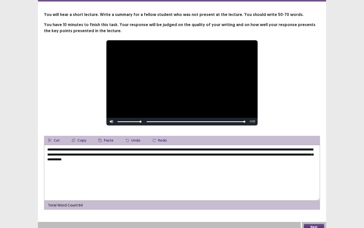
click at [188, 160] on textarea "**********" at bounding box center [182, 173] width 276 height 56
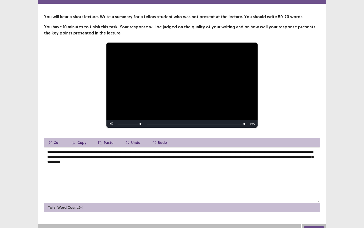
scroll to position [0, 0]
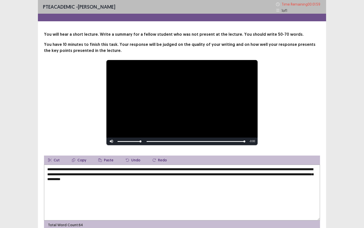
click at [241, 170] on textarea "**********" at bounding box center [182, 192] width 276 height 56
click at [276, 170] on textarea "**********" at bounding box center [182, 192] width 276 height 56
click at [152, 179] on textarea "**********" at bounding box center [182, 192] width 276 height 56
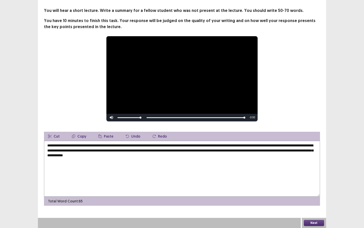
type textarea "**********"
click at [312, 196] on button "Next" at bounding box center [314, 223] width 20 height 6
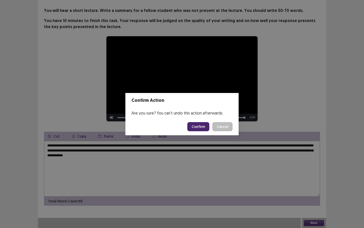
click at [195, 126] on button "Confirm" at bounding box center [198, 126] width 22 height 9
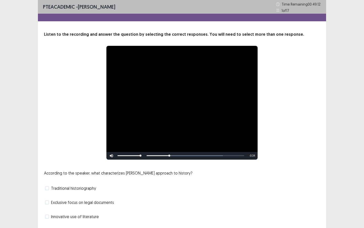
scroll to position [29, 0]
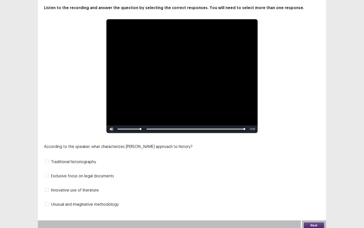
click at [47, 159] on span at bounding box center [47, 161] width 4 height 4
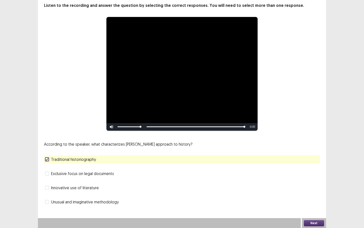
click at [49, 187] on span at bounding box center [47, 187] width 4 height 4
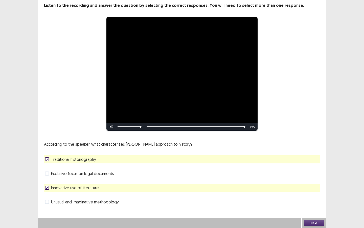
click at [315, 196] on button "Next" at bounding box center [314, 223] width 20 height 6
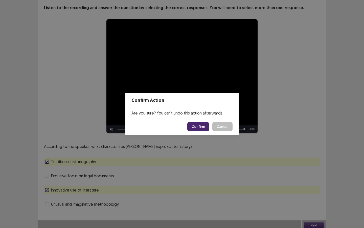
click at [202, 122] on button "Confirm" at bounding box center [198, 126] width 22 height 9
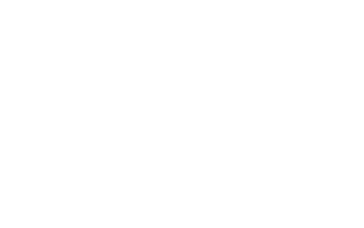
scroll to position [0, 0]
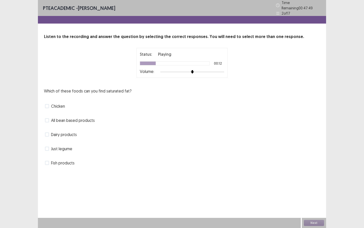
click at [47, 104] on span at bounding box center [47, 106] width 4 height 4
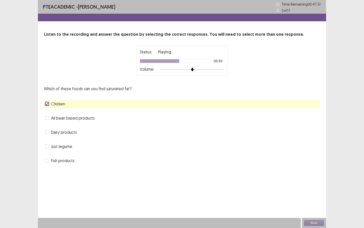
click at [48, 133] on span at bounding box center [47, 132] width 4 height 4
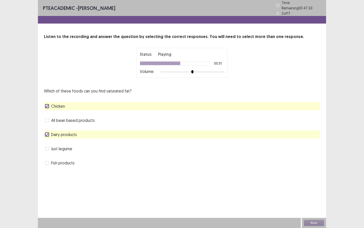
click at [48, 121] on div "All bean based products" at bounding box center [182, 120] width 276 height 8
click at [47, 119] on span at bounding box center [47, 120] width 4 height 4
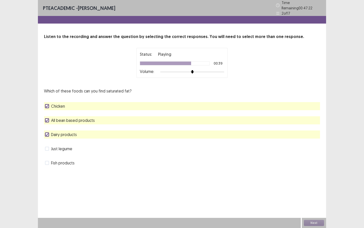
click at [47, 119] on polyline at bounding box center [47, 120] width 2 height 2
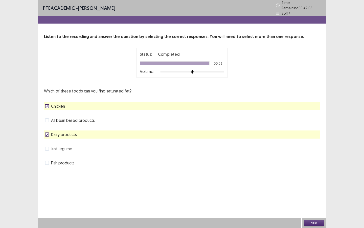
click at [314, 196] on button "Next" at bounding box center [314, 223] width 20 height 6
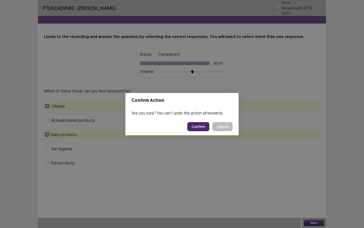
click at [201, 127] on button "Confirm" at bounding box center [198, 126] width 22 height 9
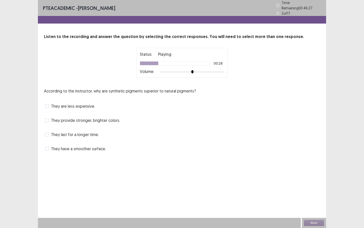
click at [48, 146] on span at bounding box center [47, 148] width 4 height 4
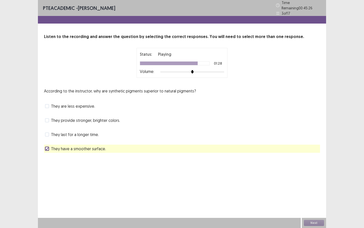
click at [48, 118] on span at bounding box center [47, 120] width 4 height 4
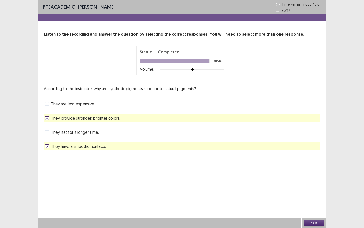
click at [314, 196] on button "Next" at bounding box center [314, 223] width 20 height 6
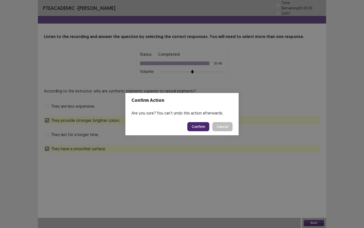
click at [199, 124] on button "Confirm" at bounding box center [198, 126] width 22 height 9
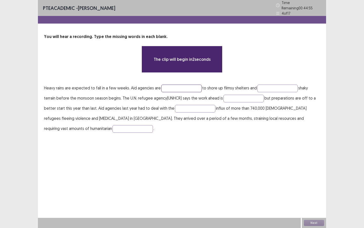
click at [172, 87] on input "text" at bounding box center [181, 88] width 40 height 8
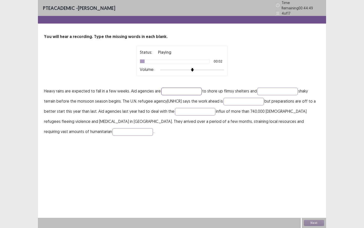
click at [166, 88] on input "text" at bounding box center [181, 92] width 40 height 8
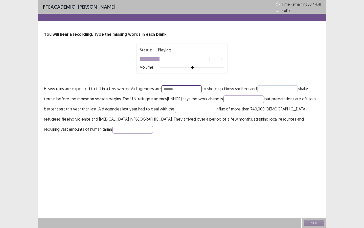
type input "*******"
click at [263, 91] on input "text" at bounding box center [277, 89] width 40 height 8
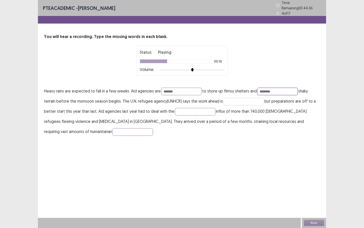
type input "********"
click at [231, 100] on input "text" at bounding box center [244, 102] width 40 height 8
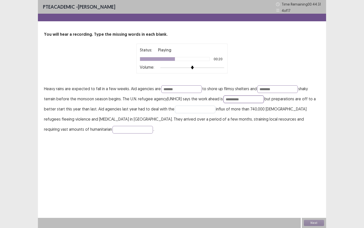
type input "**********"
click at [178, 110] on input "text" at bounding box center [195, 109] width 40 height 8
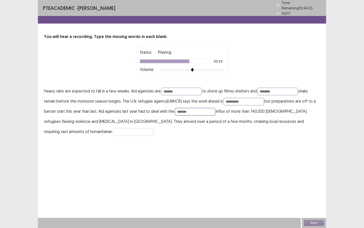
type input "*******"
click at [113, 128] on input "text" at bounding box center [133, 132] width 40 height 8
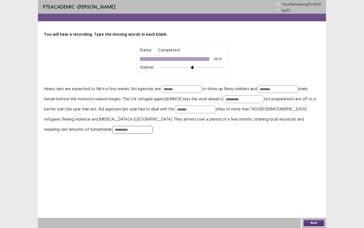
type input "**********"
click at [313, 196] on button "Next" at bounding box center [314, 223] width 20 height 6
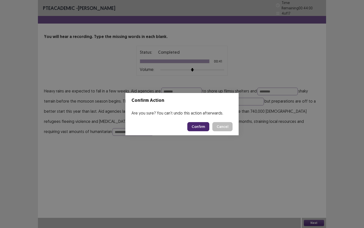
click at [202, 126] on button "Confirm" at bounding box center [198, 126] width 22 height 9
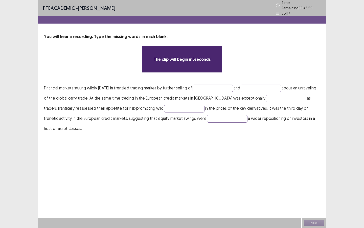
click at [202, 86] on input "text" at bounding box center [213, 88] width 40 height 8
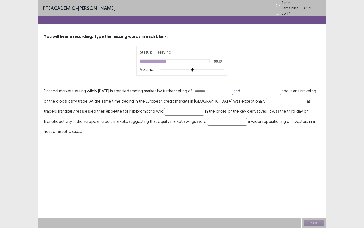
type input "********"
click at [266, 98] on input "text" at bounding box center [286, 102] width 40 height 8
type input "*****"
click at [164, 109] on input "text" at bounding box center [184, 112] width 40 height 8
type input "******"
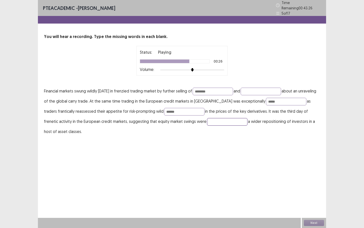
click at [207, 119] on input "text" at bounding box center [227, 122] width 40 height 8
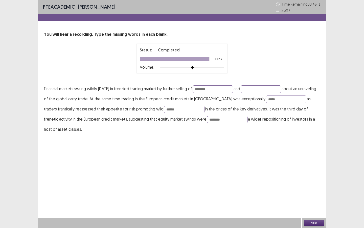
type input "********"
click at [311, 196] on button "Next" at bounding box center [314, 223] width 20 height 6
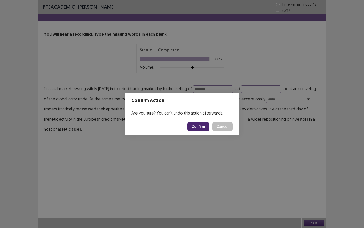
click at [204, 130] on button "Confirm" at bounding box center [198, 126] width 22 height 9
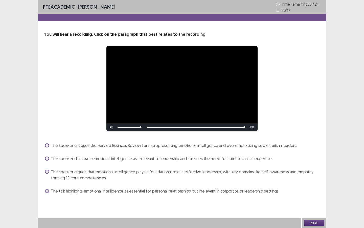
click at [48, 171] on span at bounding box center [47, 171] width 4 height 4
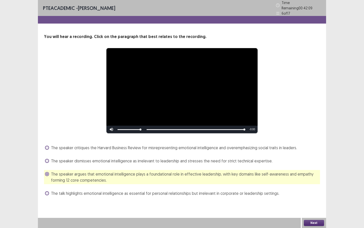
click at [315, 196] on button "Next" at bounding box center [314, 223] width 20 height 6
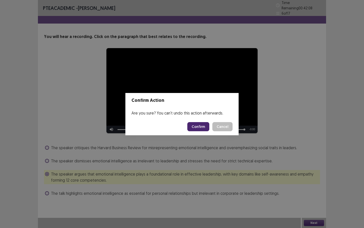
click at [204, 125] on button "Confirm" at bounding box center [198, 126] width 22 height 9
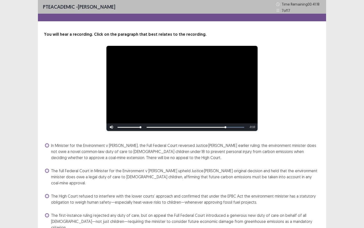
click at [47, 171] on span at bounding box center [47, 170] width 4 height 4
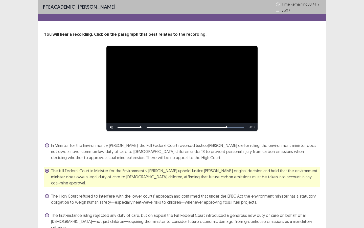
scroll to position [14, 0]
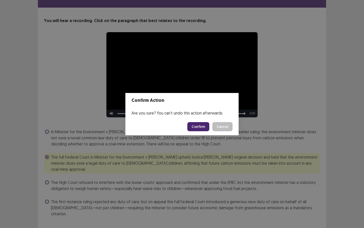
click at [200, 126] on button "Confirm" at bounding box center [198, 126] width 22 height 9
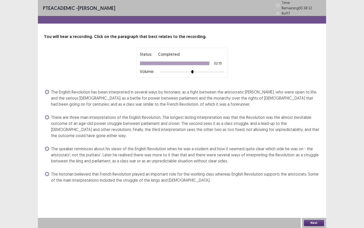
click at [48, 115] on span at bounding box center [47, 117] width 4 height 4
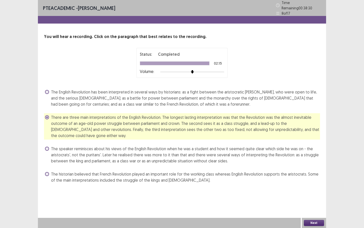
click at [312, 196] on div "Next" at bounding box center [314, 222] width 24 height 10
click at [313, 196] on button "Next" at bounding box center [314, 223] width 20 height 6
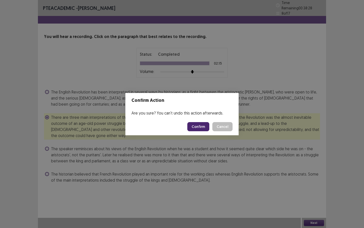
click at [199, 129] on button "Confirm" at bounding box center [198, 126] width 22 height 9
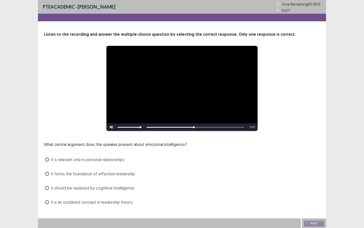
click at [47, 174] on span at bounding box center [47, 173] width 4 height 4
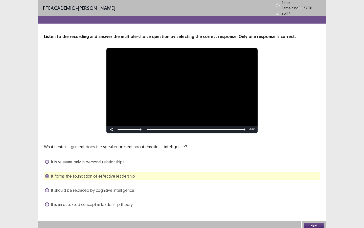
click at [317, 196] on button "Next" at bounding box center [314, 225] width 20 height 6
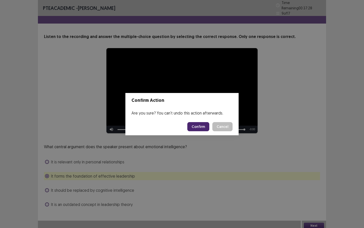
click at [200, 127] on button "Confirm" at bounding box center [198, 126] width 22 height 9
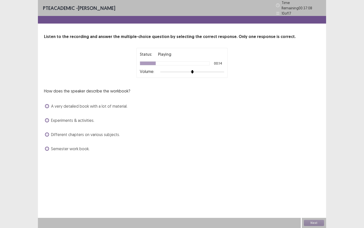
click at [47, 104] on span at bounding box center [47, 106] width 4 height 4
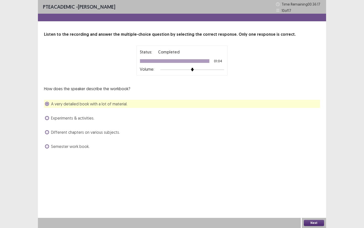
click at [314, 196] on button "Next" at bounding box center [314, 223] width 20 height 6
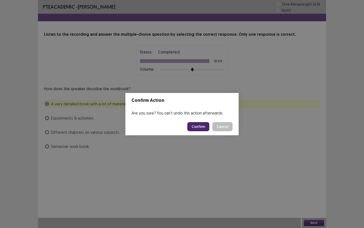
click at [201, 126] on button "Confirm" at bounding box center [198, 126] width 22 height 9
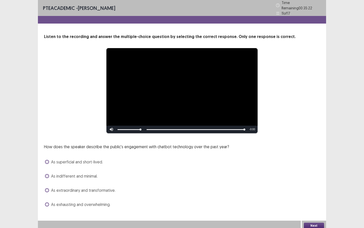
click at [48, 196] on span at bounding box center [47, 204] width 4 height 4
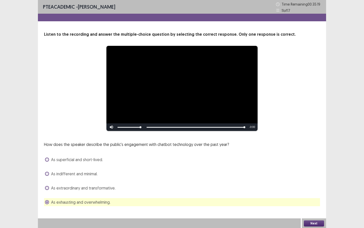
click at [308, 196] on button "Next" at bounding box center [314, 223] width 20 height 6
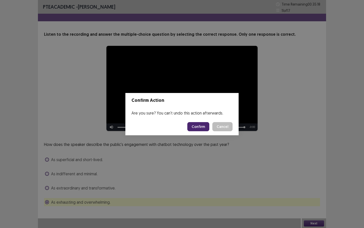
click at [200, 124] on button "Confirm" at bounding box center [198, 126] width 22 height 9
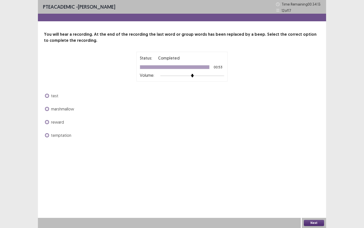
click at [48, 134] on span at bounding box center [47, 135] width 4 height 4
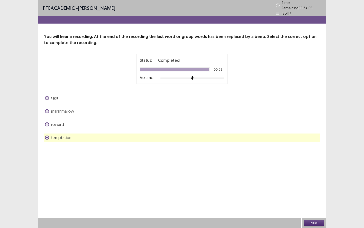
click at [309, 196] on button "Next" at bounding box center [314, 223] width 20 height 6
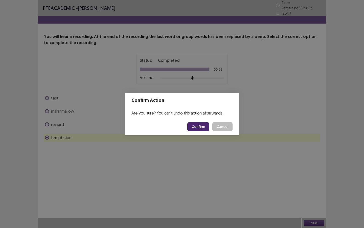
click at [201, 126] on button "Confirm" at bounding box center [198, 126] width 22 height 9
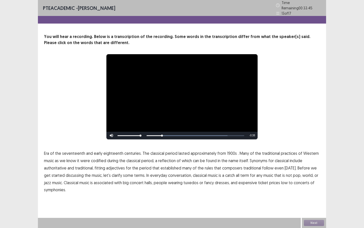
click at [228, 150] on span "1900s" at bounding box center [232, 153] width 10 height 6
click at [250, 166] on span "traditional" at bounding box center [253, 168] width 18 height 6
click at [317, 196] on button "Next" at bounding box center [314, 223] width 20 height 6
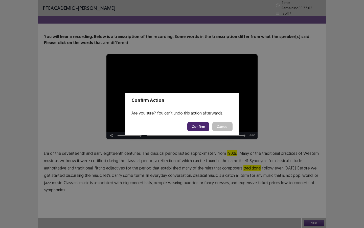
click at [198, 120] on footer "Confirm Cancel" at bounding box center [181, 126] width 113 height 17
click at [198, 125] on button "Confirm" at bounding box center [198, 126] width 22 height 9
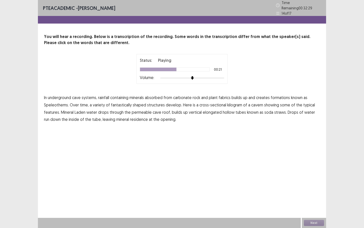
click at [232, 103] on span "kilogram" at bounding box center [234, 105] width 15 height 6
click at [106, 110] on span "drops" at bounding box center [103, 112] width 11 height 6
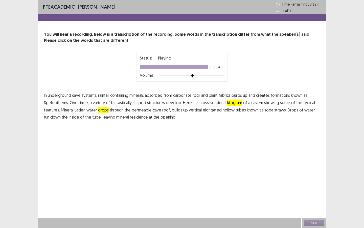
click at [135, 117] on span "residence" at bounding box center [139, 117] width 18 height 6
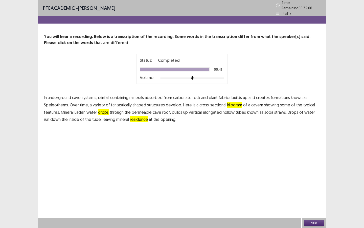
click at [308, 196] on button "Next" at bounding box center [314, 223] width 20 height 6
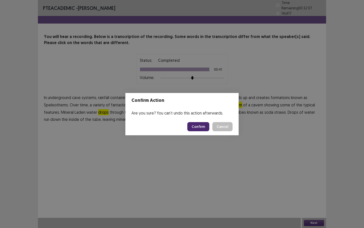
click at [202, 127] on button "Confirm" at bounding box center [198, 126] width 22 height 9
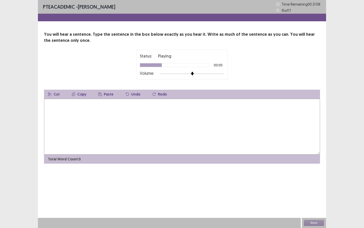
click at [65, 111] on textarea at bounding box center [182, 127] width 276 height 56
type textarea "*"
click at [71, 104] on textarea "**********" at bounding box center [182, 127] width 276 height 56
type textarea "**********"
click at [318, 196] on button "Next" at bounding box center [314, 223] width 20 height 6
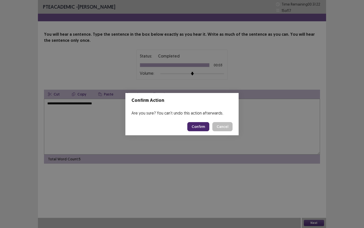
click at [201, 125] on button "Confirm" at bounding box center [198, 126] width 22 height 9
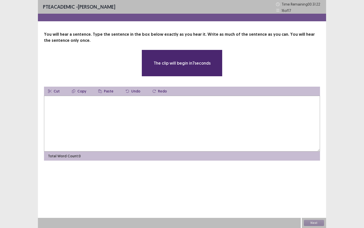
click at [108, 118] on textarea at bounding box center [182, 124] width 276 height 56
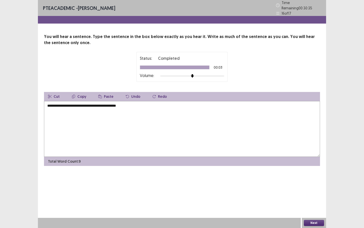
type textarea "**********"
click at [320, 196] on button "Next" at bounding box center [314, 223] width 20 height 6
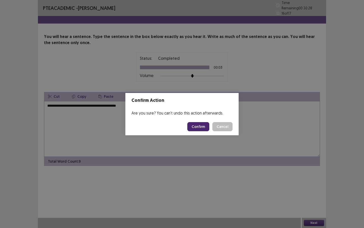
click at [195, 127] on button "Confirm" at bounding box center [198, 126] width 22 height 9
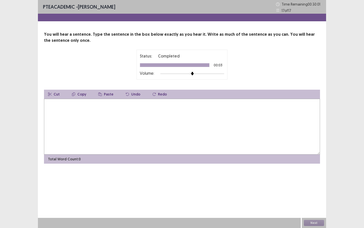
click at [80, 138] on textarea at bounding box center [182, 127] width 276 height 56
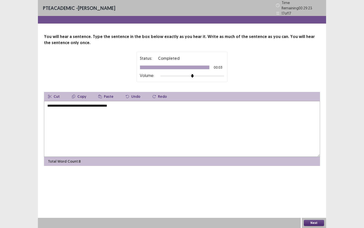
type textarea "**********"
click at [314, 196] on button "Next" at bounding box center [314, 223] width 20 height 6
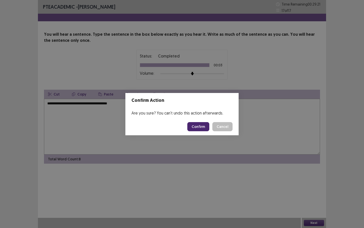
click at [199, 128] on button "Confirm" at bounding box center [198, 126] width 22 height 9
